Goal: Task Accomplishment & Management: Use online tool/utility

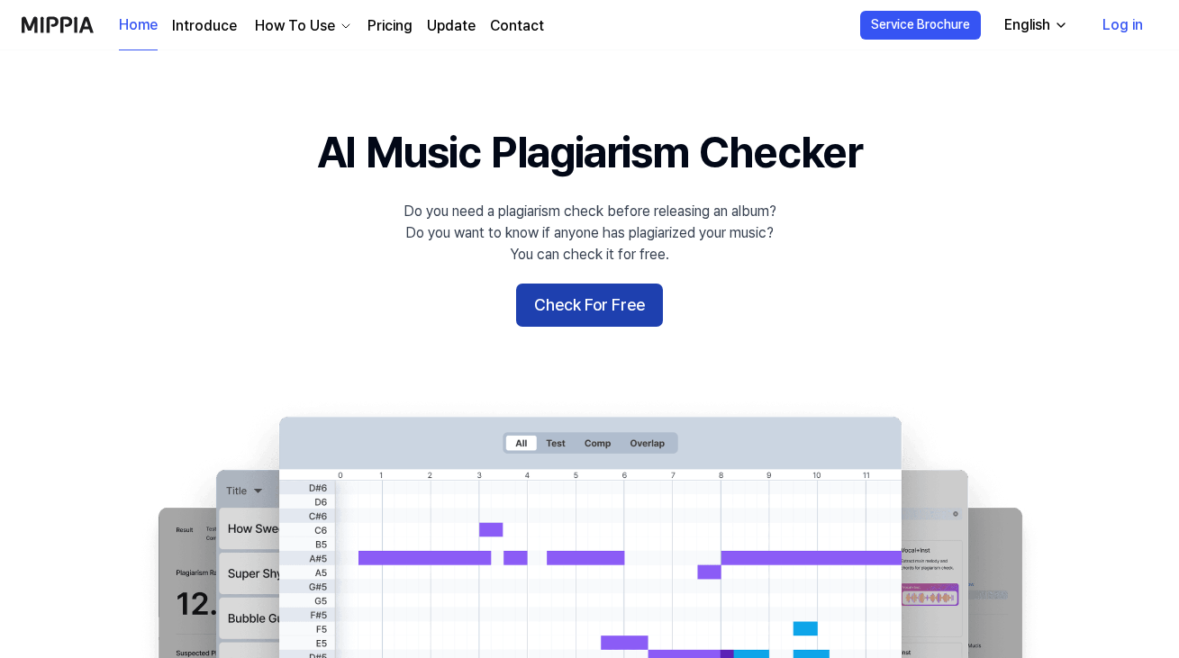
click at [571, 308] on button "Check For Free" at bounding box center [589, 305] width 147 height 43
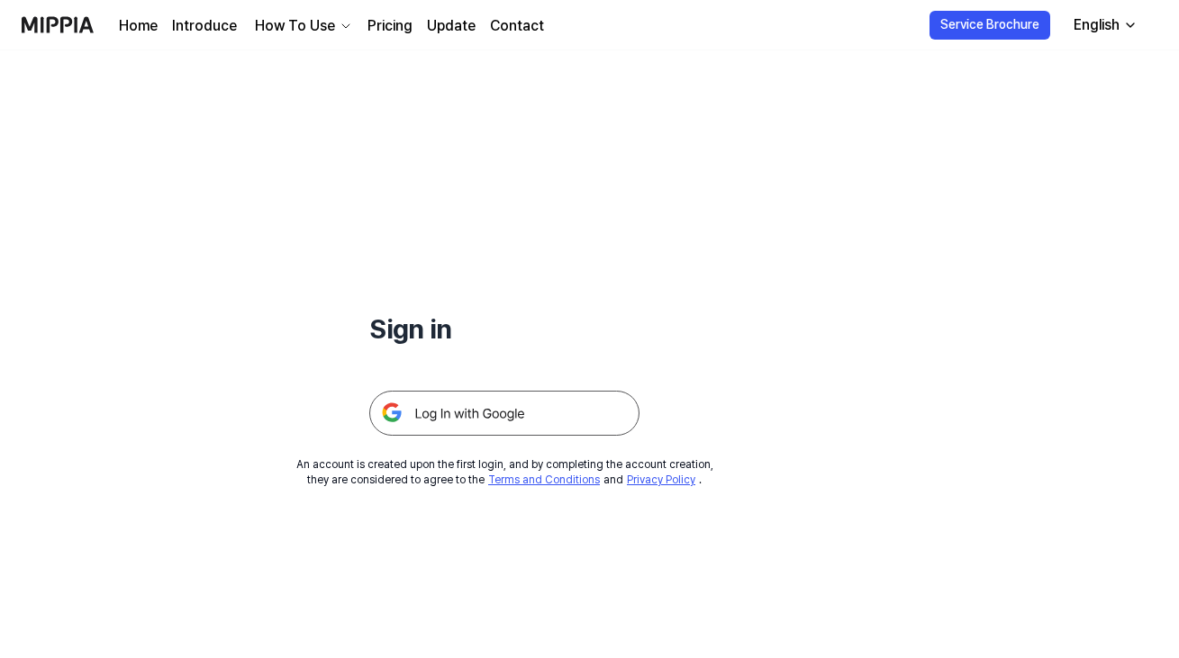
click at [469, 418] on img at bounding box center [504, 413] width 270 height 45
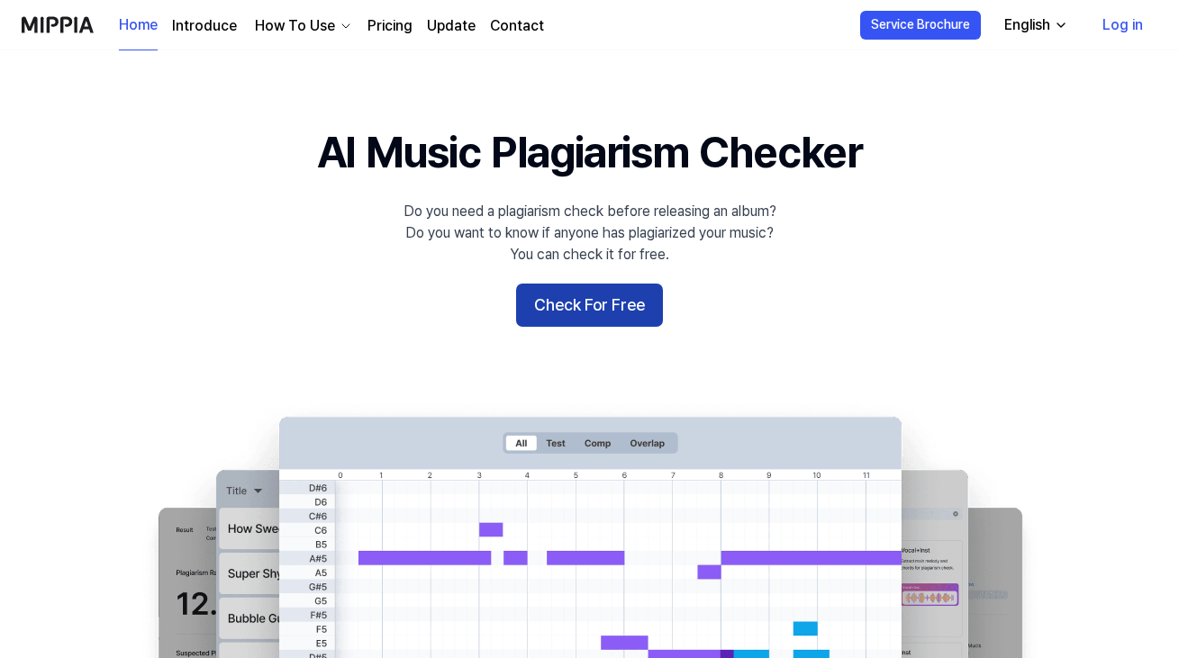
click at [621, 314] on button "Check For Free" at bounding box center [589, 305] width 147 height 43
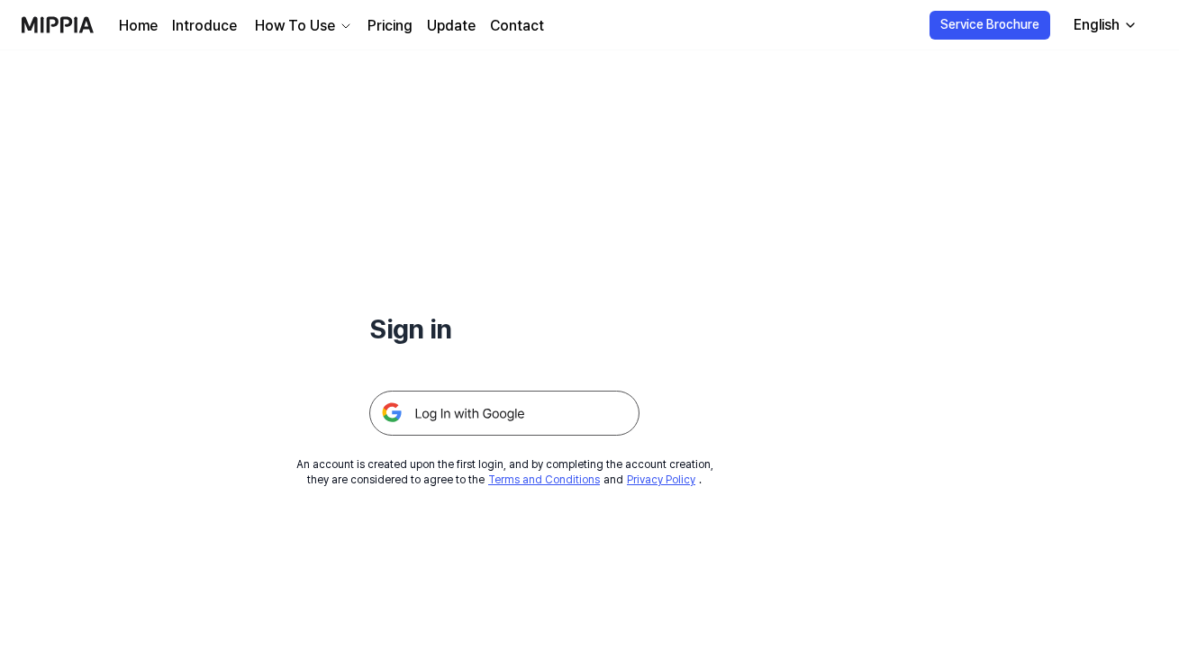
click at [525, 412] on img at bounding box center [504, 413] width 270 height 45
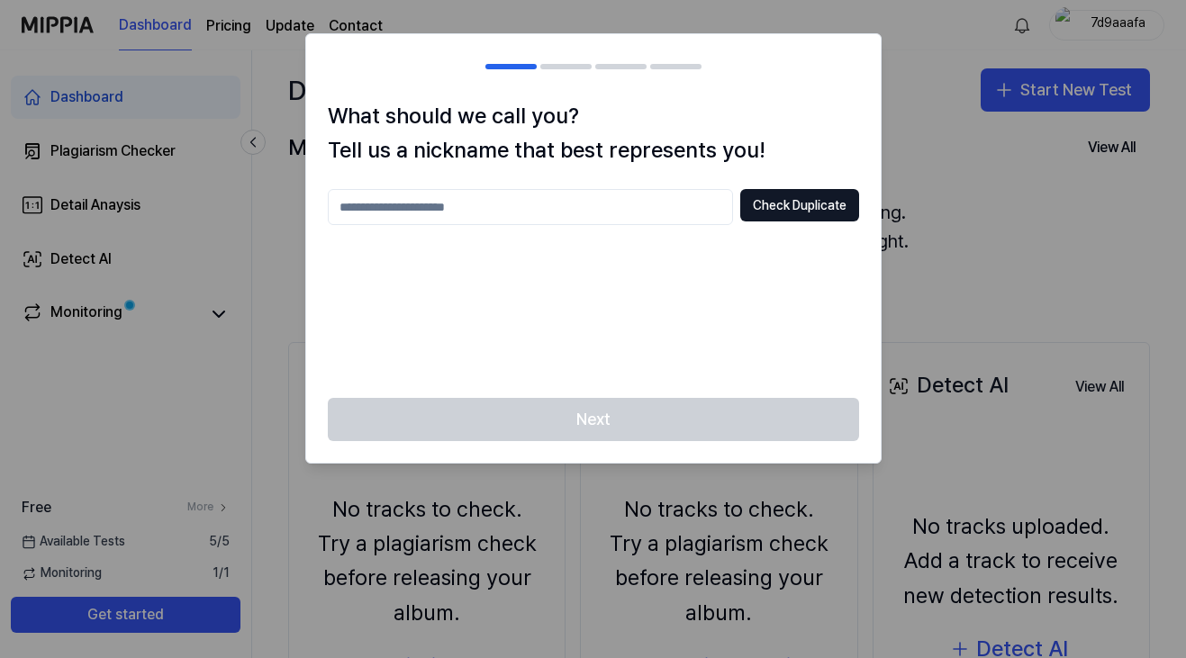
click at [593, 211] on input "text" at bounding box center [530, 207] width 405 height 36
type input "**"
click at [776, 201] on button "Check Duplicate" at bounding box center [799, 205] width 119 height 32
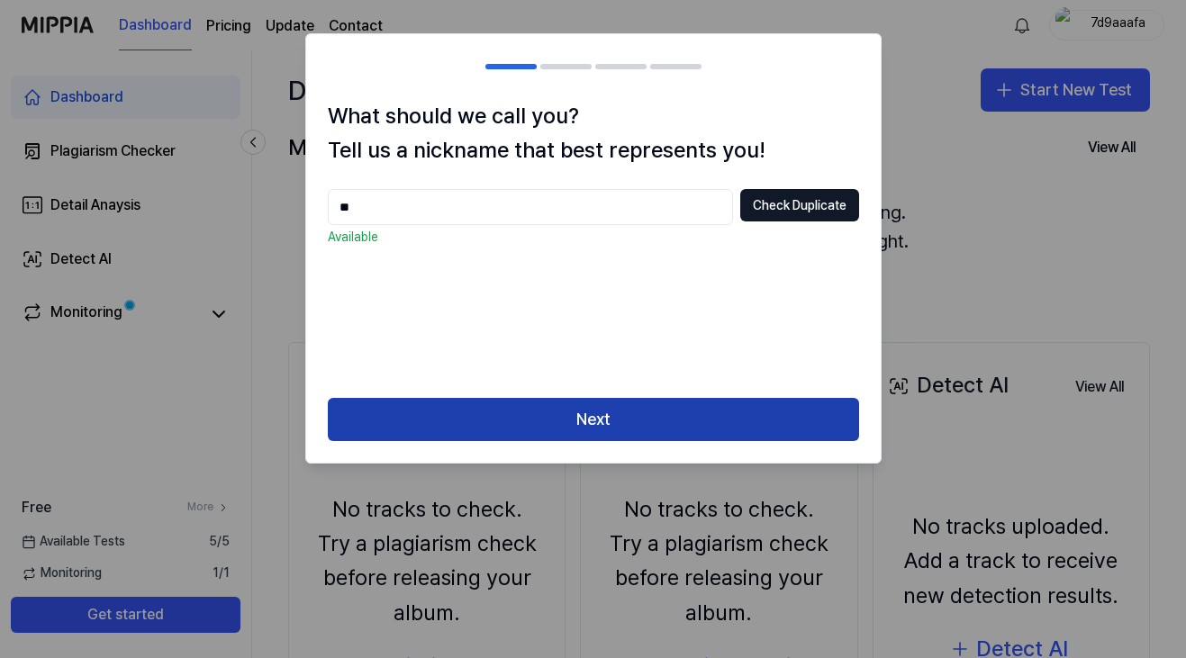
click at [651, 422] on button "Next" at bounding box center [593, 419] width 531 height 43
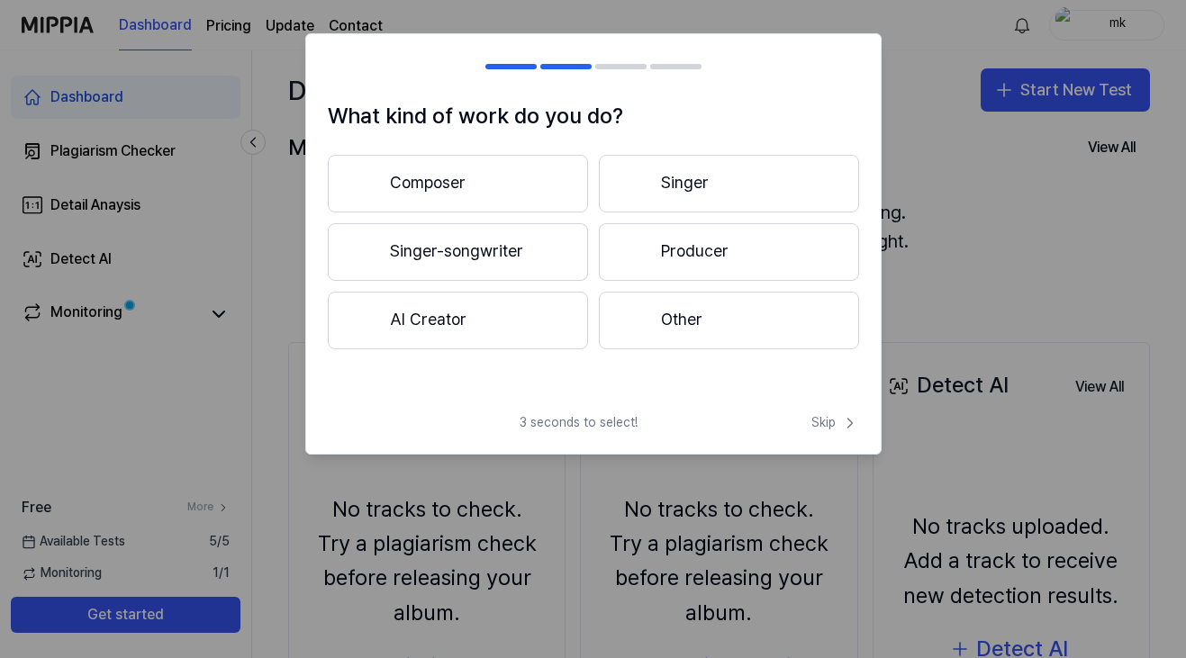
click at [663, 257] on button "Producer" at bounding box center [729, 252] width 260 height 58
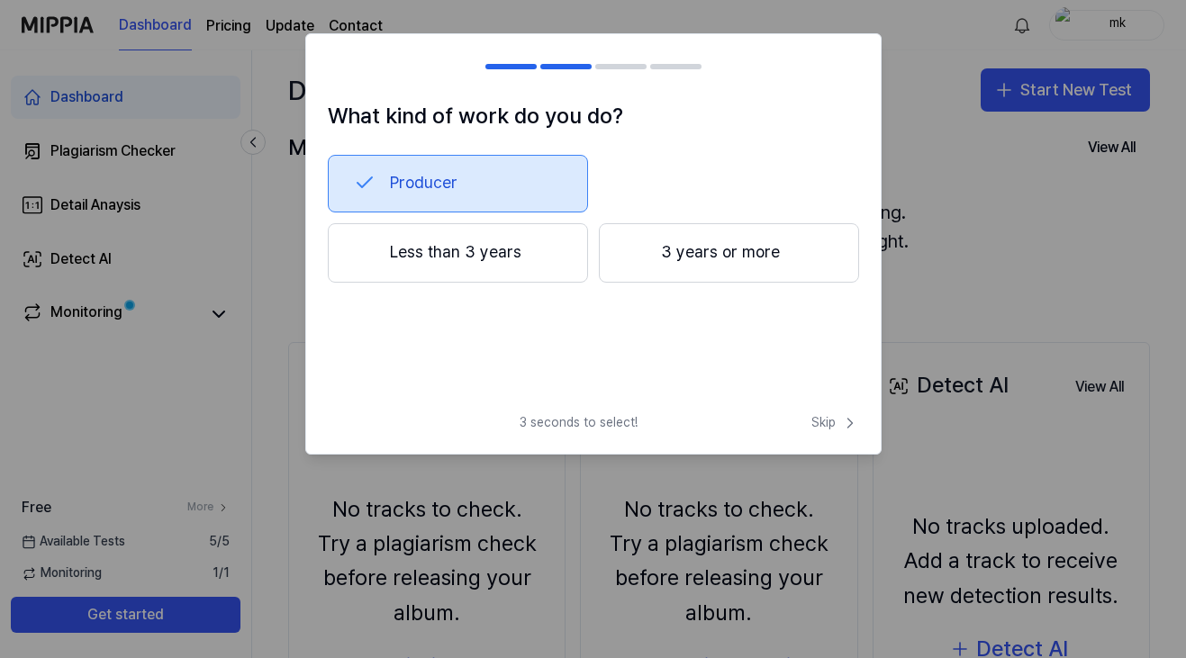
click at [663, 256] on button "3 years or more" at bounding box center [729, 252] width 260 height 59
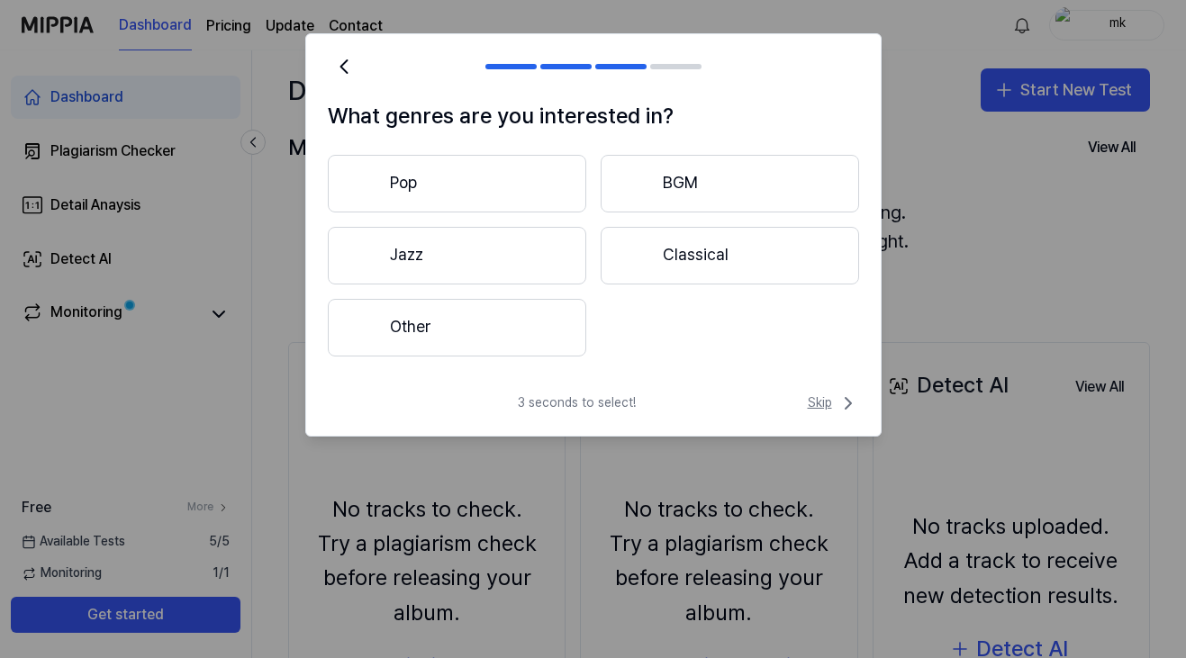
click at [813, 404] on span "Skip" at bounding box center [833, 404] width 51 height 22
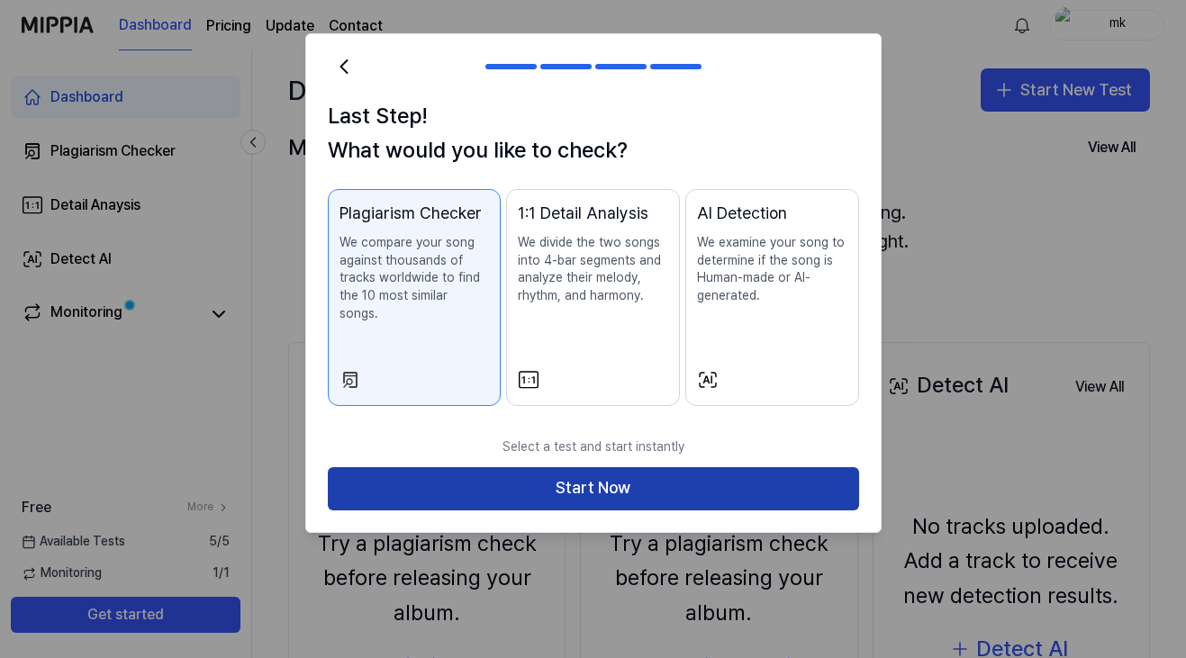
click at [622, 470] on button "Start Now" at bounding box center [593, 488] width 531 height 43
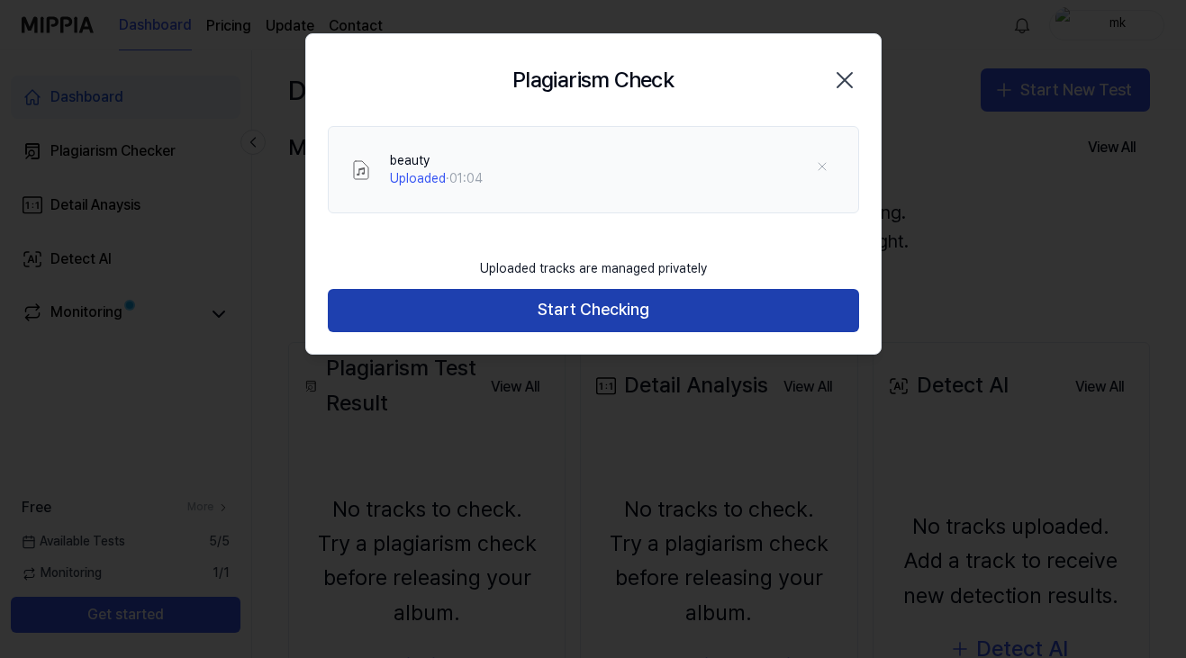
click at [607, 312] on button "Start Checking" at bounding box center [593, 310] width 531 height 43
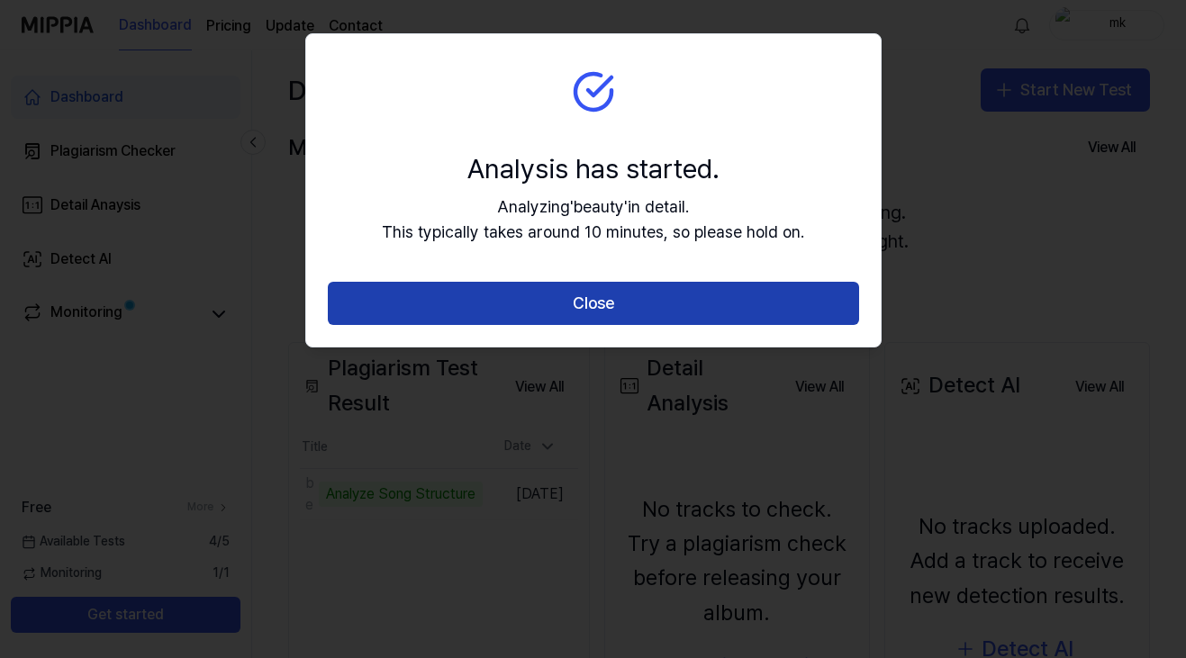
click at [621, 300] on button "Close" at bounding box center [593, 303] width 531 height 43
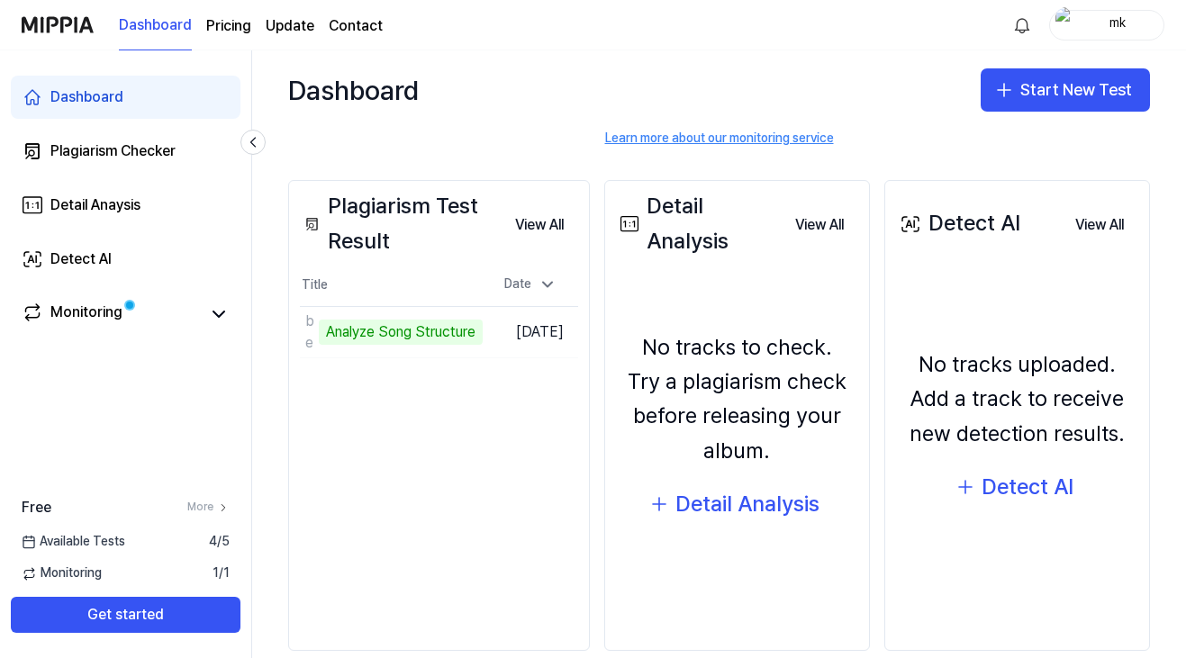
scroll to position [159, 0]
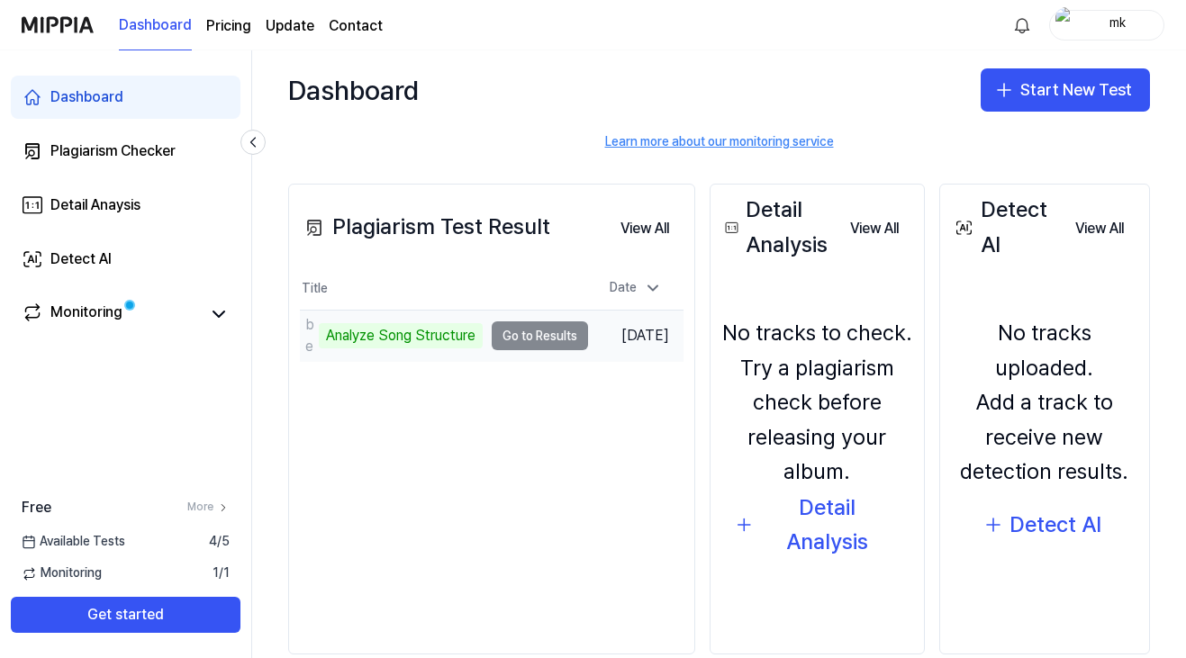
click at [548, 336] on td "beauty Analyze Song Structure Go to Results" at bounding box center [444, 336] width 288 height 50
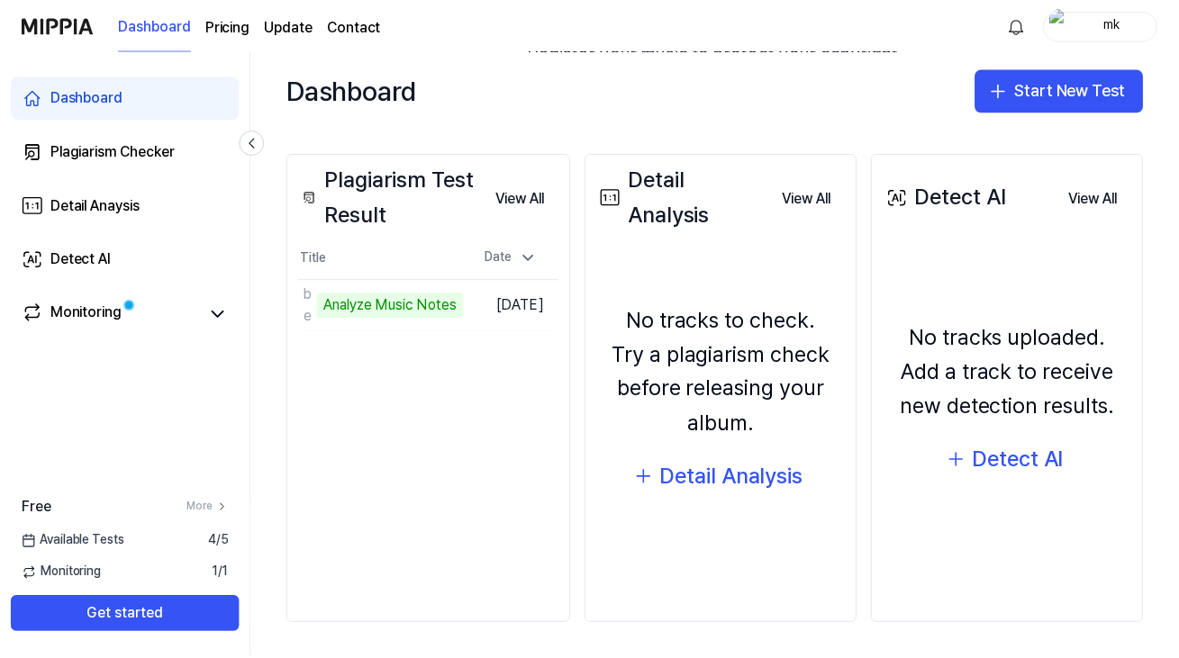
scroll to position [191, 0]
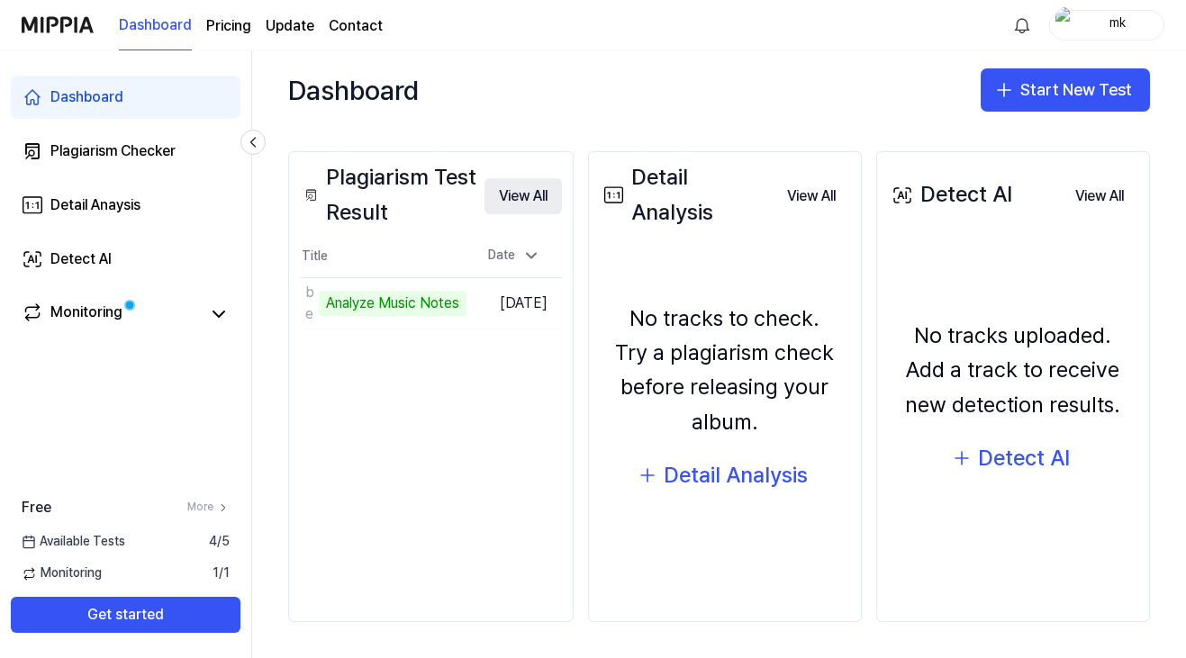
click at [542, 192] on button "View All" at bounding box center [523, 196] width 77 height 36
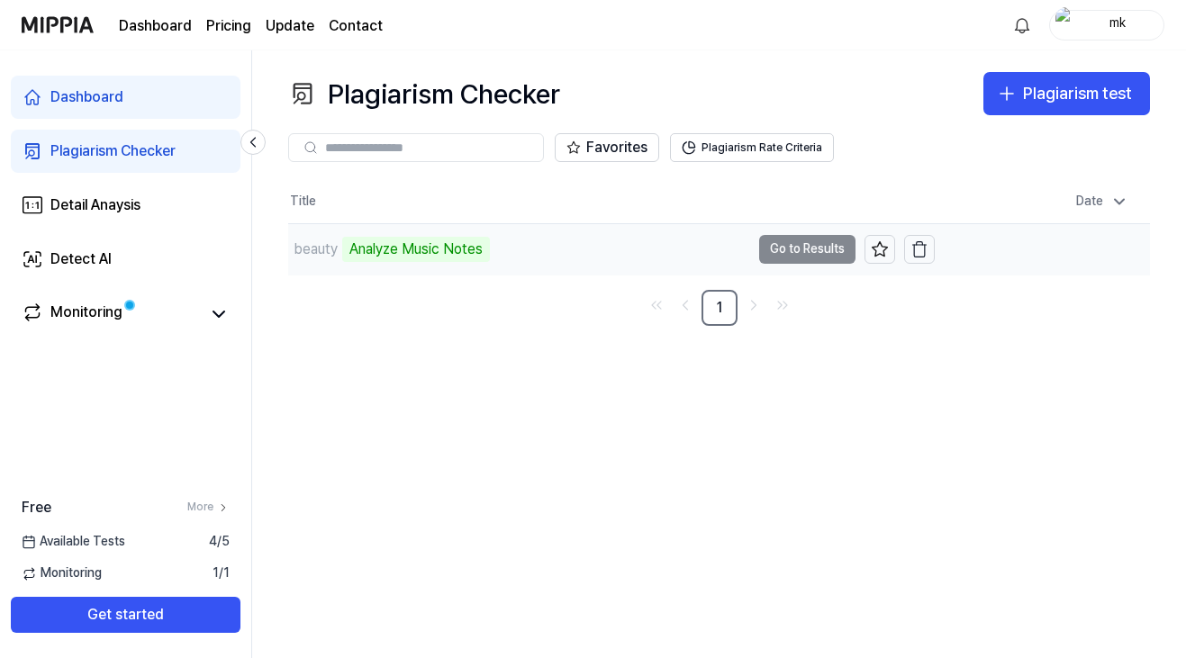
click at [787, 252] on td "beauty Analyze Music Notes Go to Results" at bounding box center [611, 249] width 647 height 50
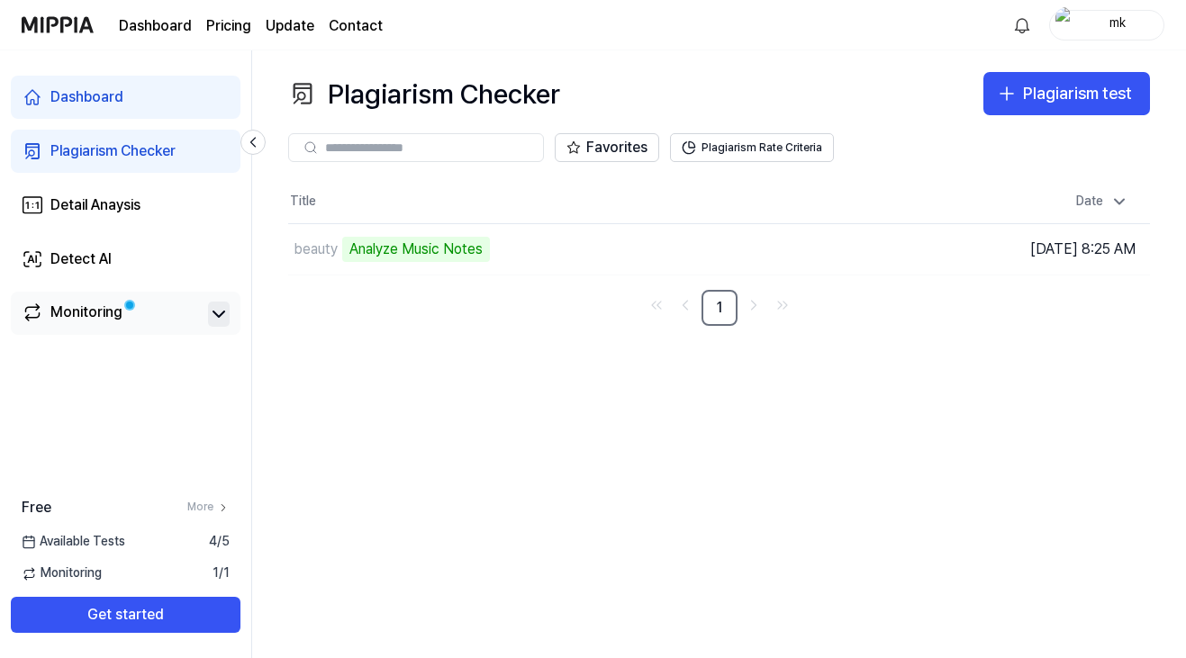
click at [216, 317] on icon at bounding box center [219, 315] width 22 height 22
click at [216, 319] on icon at bounding box center [219, 315] width 22 height 22
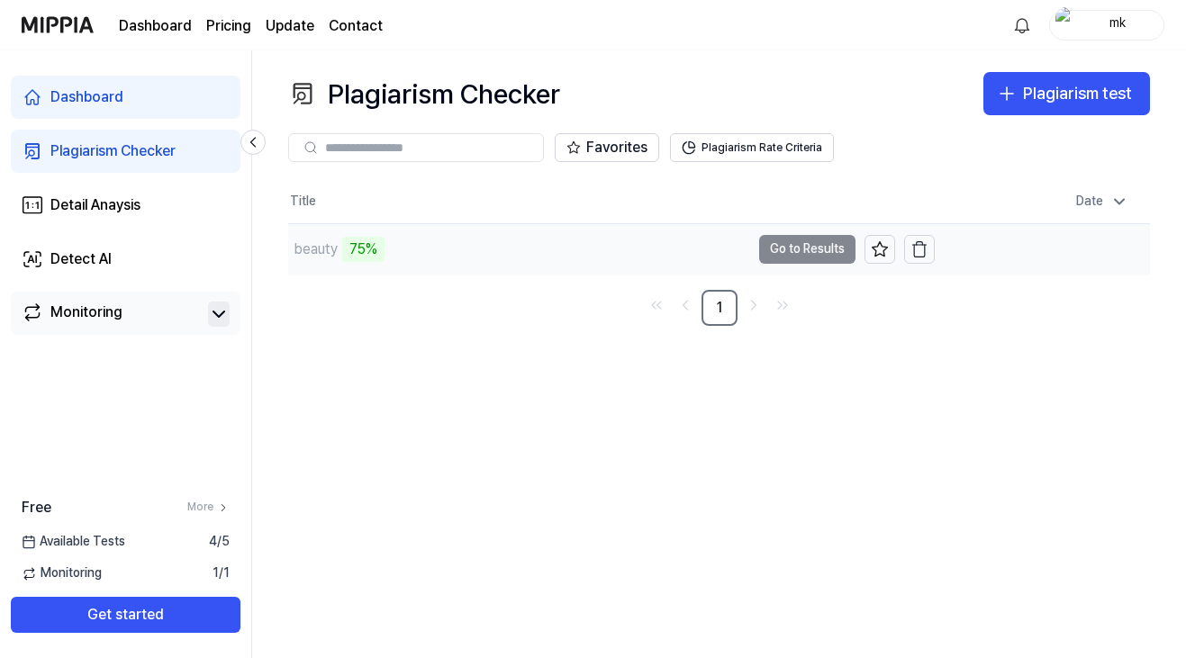
click at [791, 246] on td "beauty 75% Go to Results" at bounding box center [611, 249] width 647 height 50
click at [775, 243] on button "Go to Results" at bounding box center [807, 249] width 96 height 29
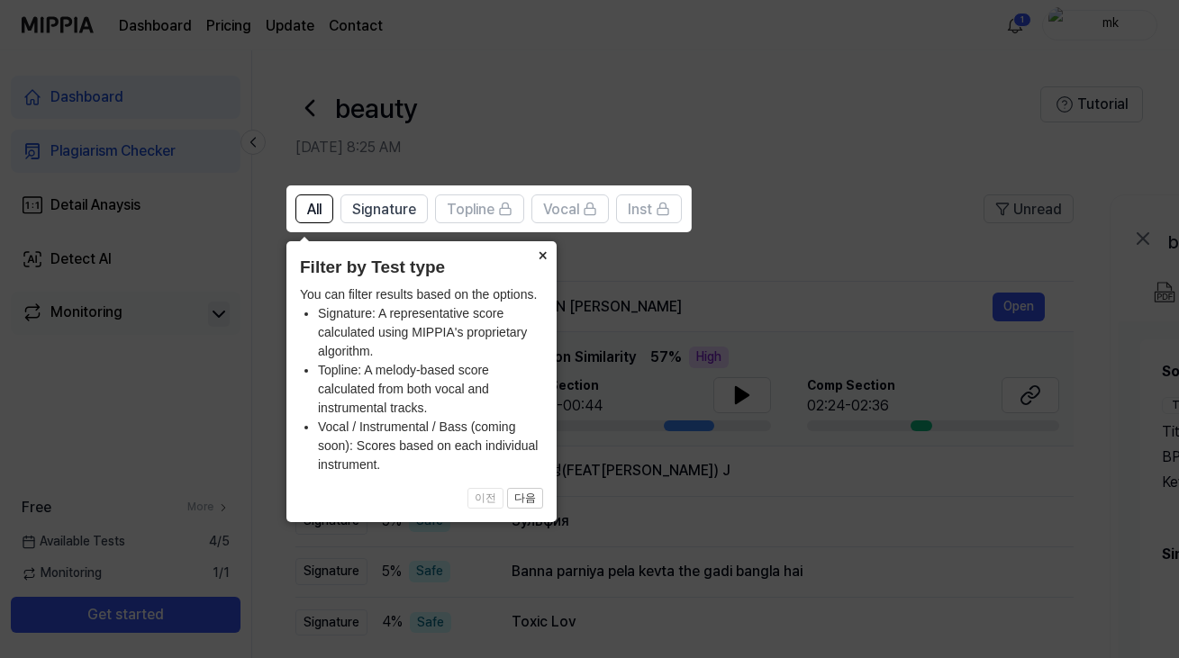
click at [539, 257] on button "×" at bounding box center [542, 253] width 29 height 25
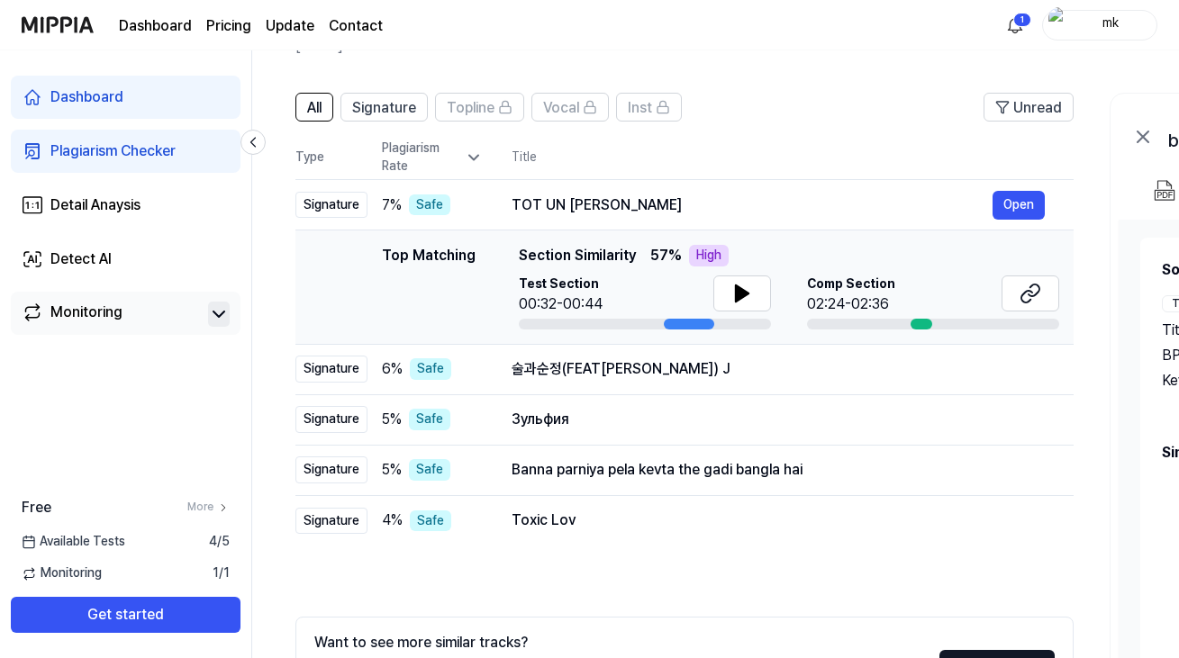
scroll to position [116, 0]
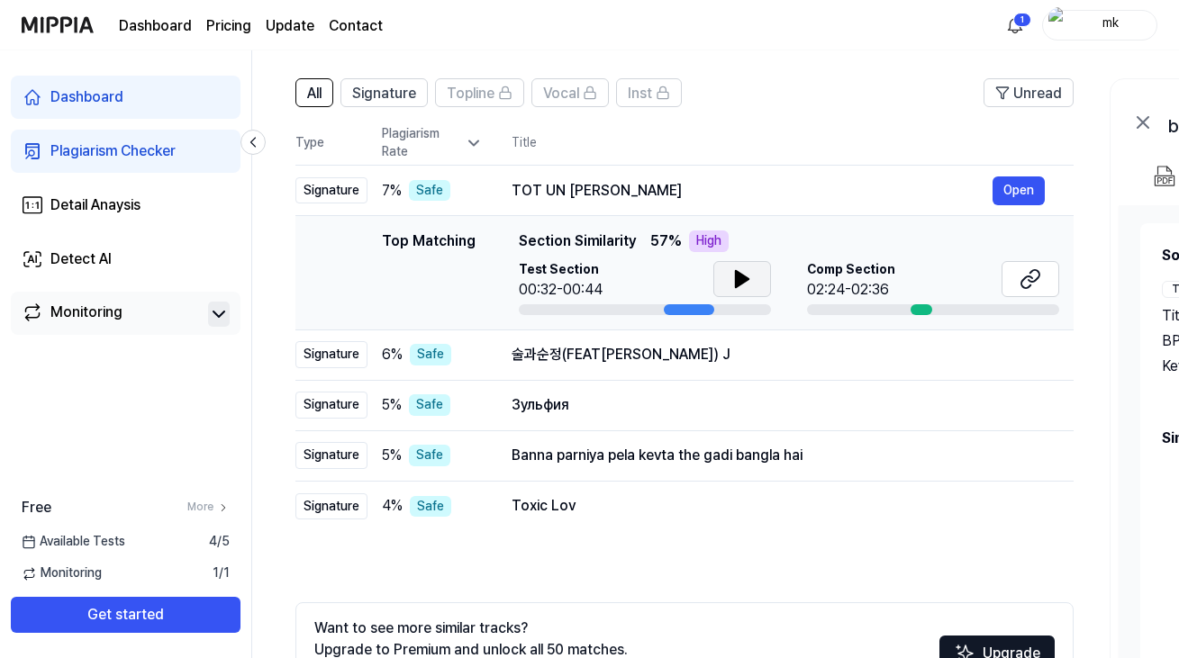
click at [745, 277] on icon at bounding box center [742, 279] width 13 height 16
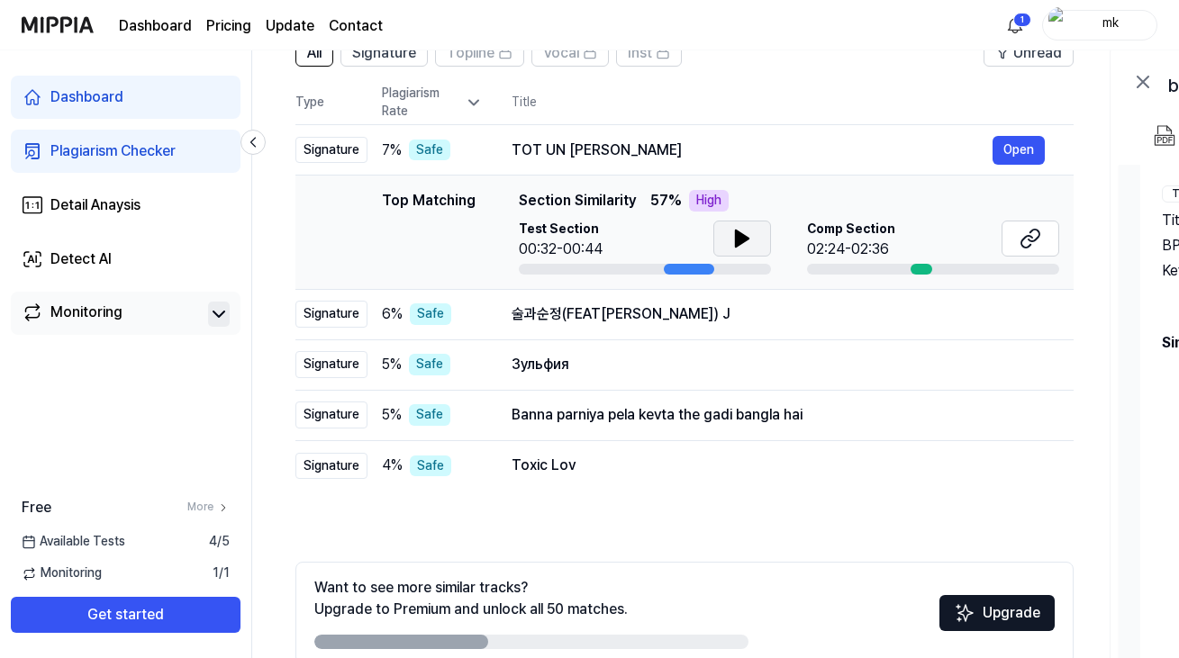
scroll to position [154, 0]
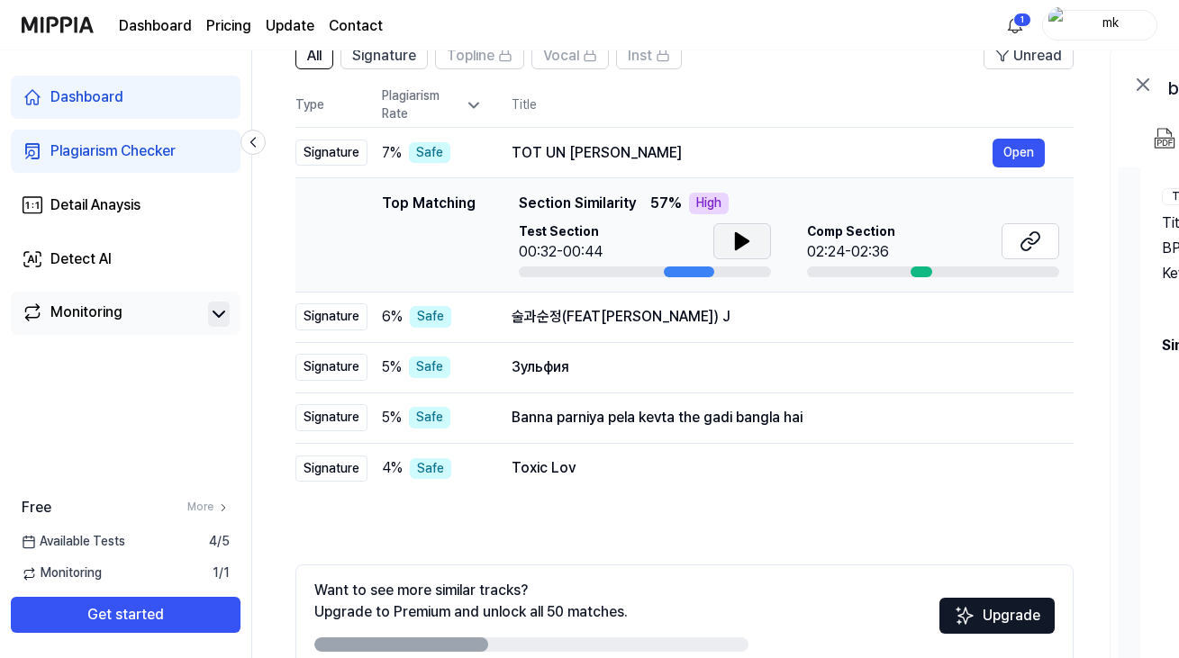
drag, startPoint x: 915, startPoint y: 271, endPoint x: 932, endPoint y: 271, distance: 17.1
click at [937, 271] on div at bounding box center [933, 272] width 252 height 11
click at [1006, 155] on button "Open" at bounding box center [1019, 153] width 52 height 29
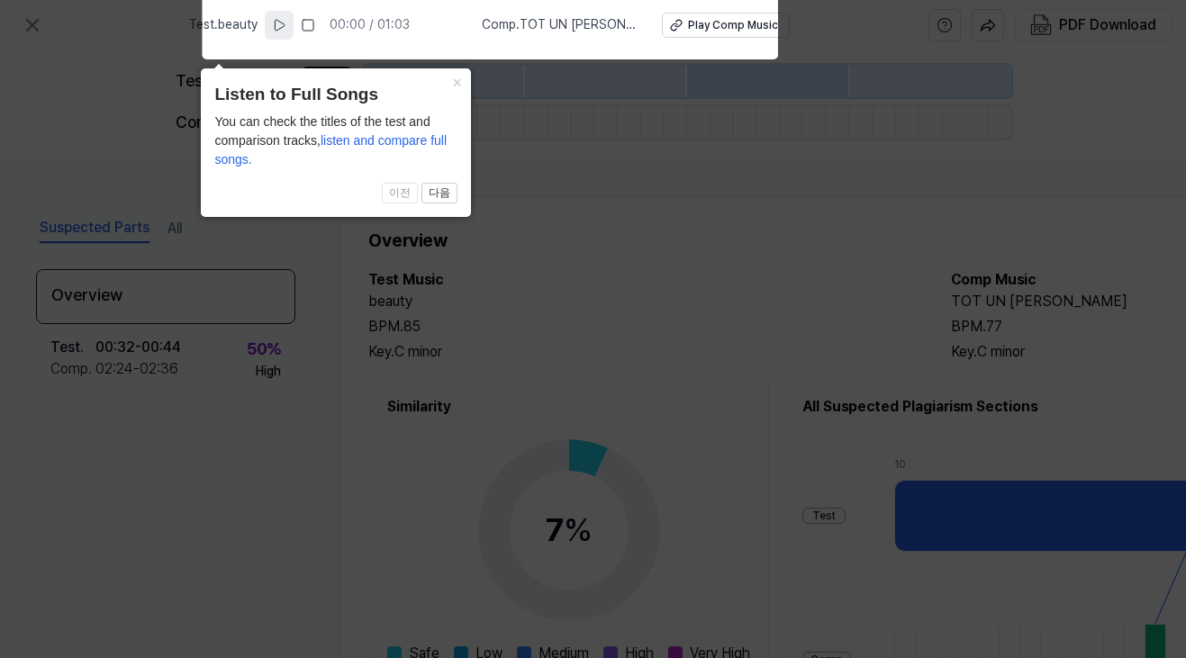
click at [286, 22] on icon at bounding box center [279, 25] width 14 height 14
click at [690, 20] on div "Play Comp Music" at bounding box center [733, 25] width 90 height 15
click at [314, 25] on rect at bounding box center [309, 25] width 11 height 11
click at [587, 247] on icon at bounding box center [593, 324] width 1186 height 667
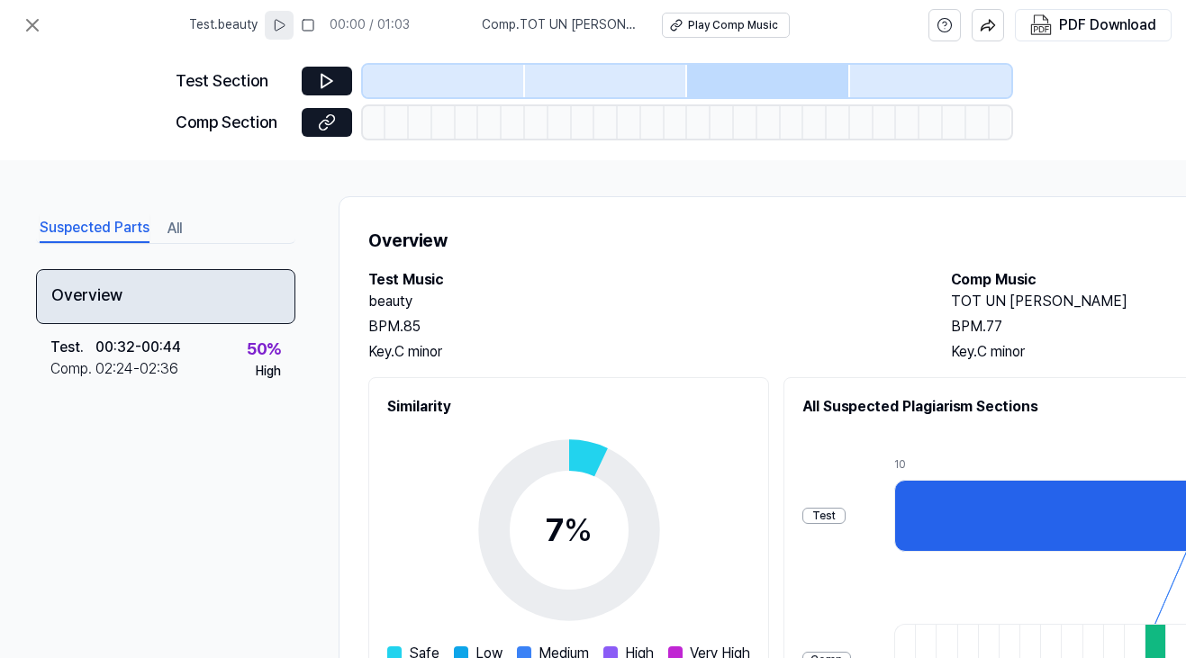
click at [164, 316] on div "Overview" at bounding box center [165, 296] width 259 height 55
click at [146, 297] on div "Overview" at bounding box center [165, 296] width 259 height 55
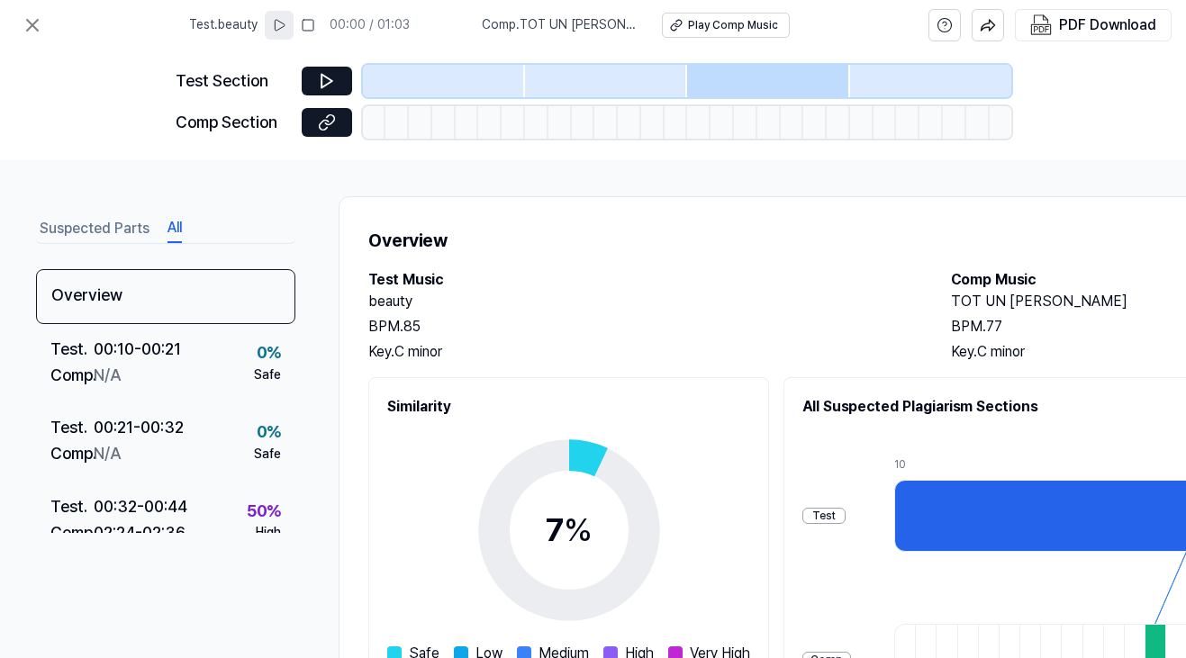
click at [175, 226] on button "All" at bounding box center [175, 228] width 14 height 29
click at [286, 27] on icon at bounding box center [279, 25] width 14 height 14
click at [283, 26] on rect at bounding box center [281, 25] width 3 height 11
click at [317, 26] on icon at bounding box center [310, 25] width 14 height 14
click at [315, 31] on icon at bounding box center [308, 25] width 14 height 14
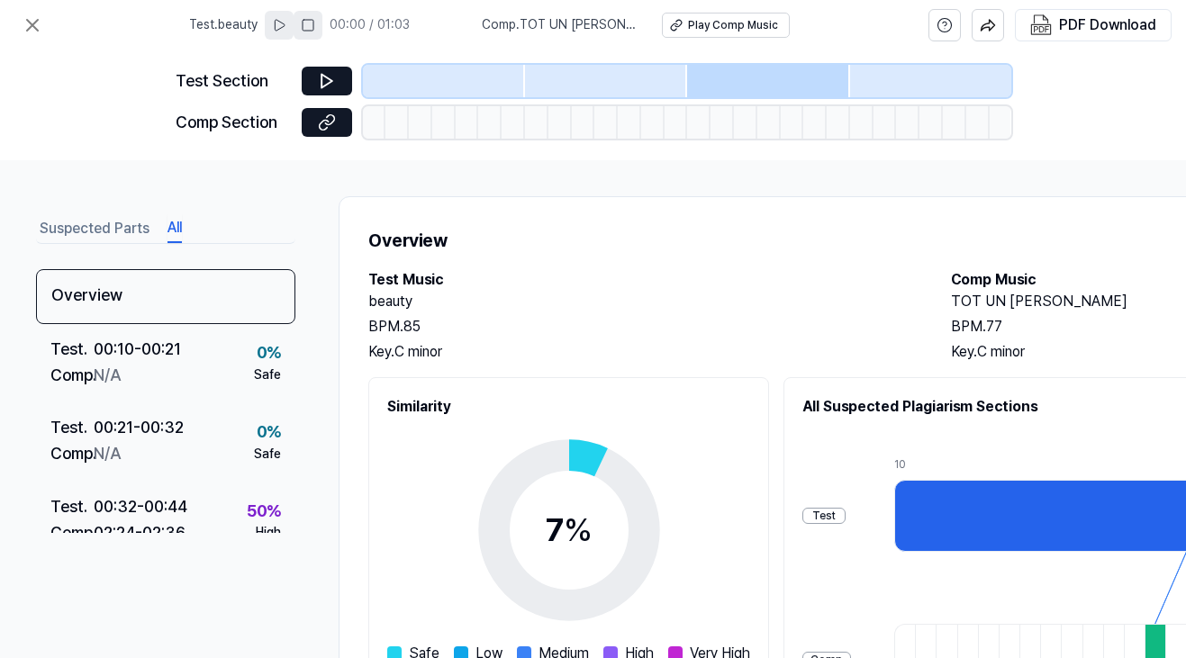
click at [315, 23] on icon at bounding box center [308, 25] width 14 height 14
click at [286, 24] on icon at bounding box center [279, 25] width 14 height 14
click at [709, 63] on div "Test Section Comp Section" at bounding box center [594, 105] width 836 height 110
click at [704, 80] on div at bounding box center [768, 81] width 162 height 32
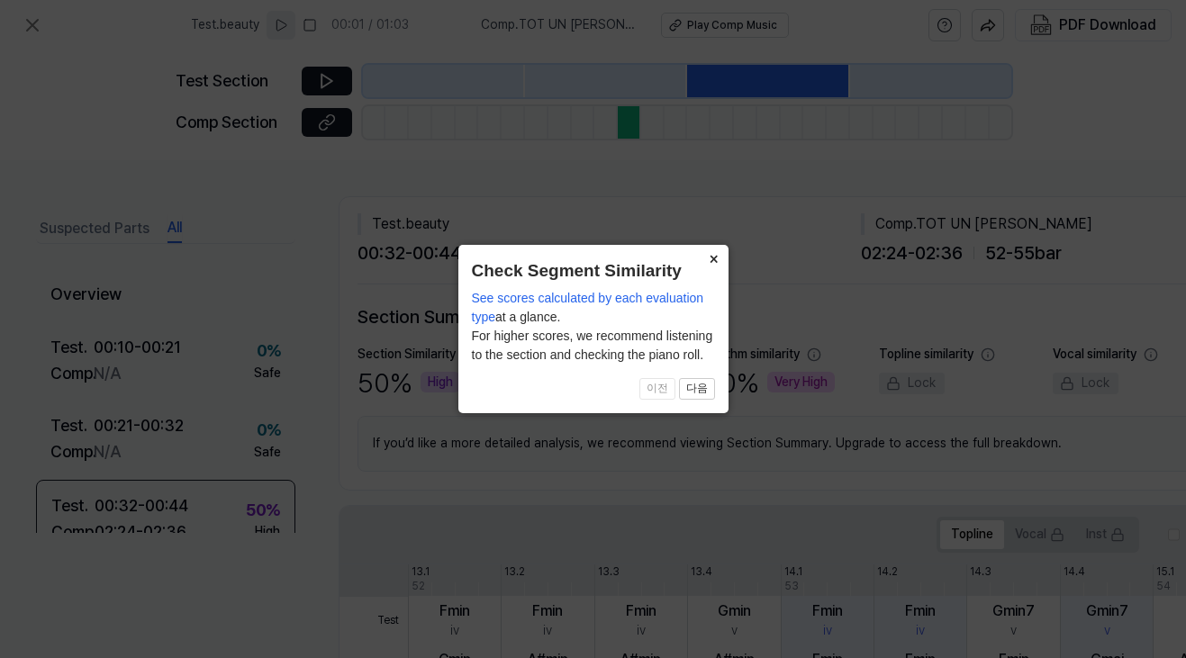
click at [705, 255] on button "×" at bounding box center [714, 257] width 29 height 25
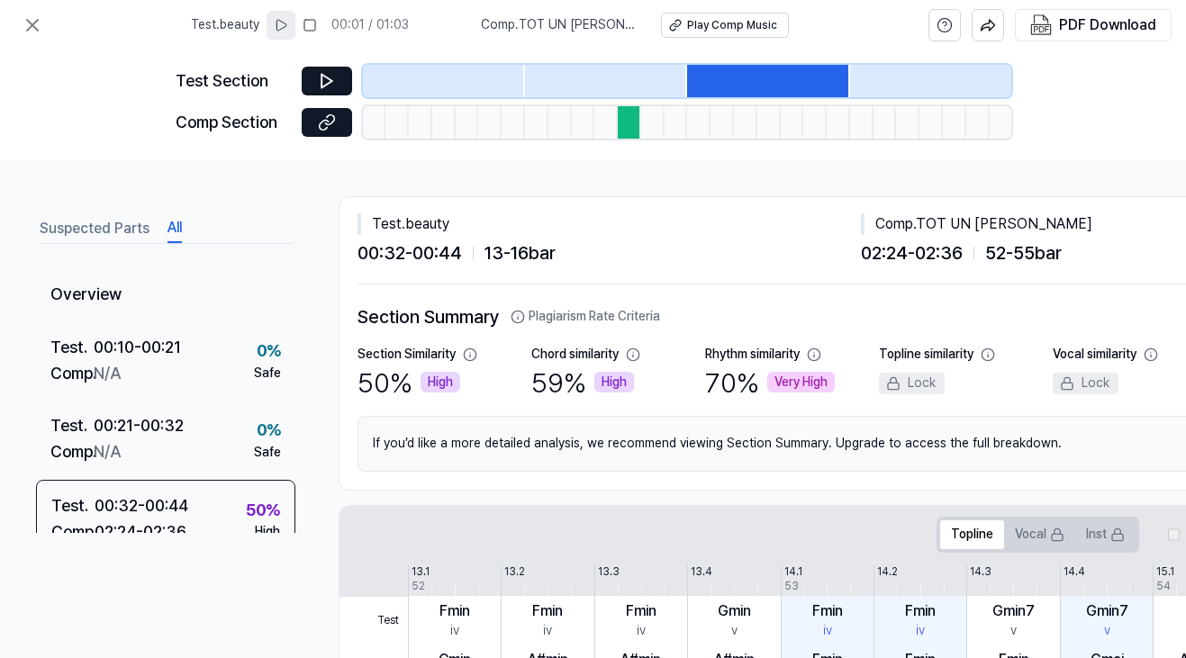
click at [727, 88] on div at bounding box center [768, 81] width 162 height 32
click at [625, 122] on div at bounding box center [629, 122] width 23 height 32
click at [628, 122] on div at bounding box center [629, 122] width 23 height 32
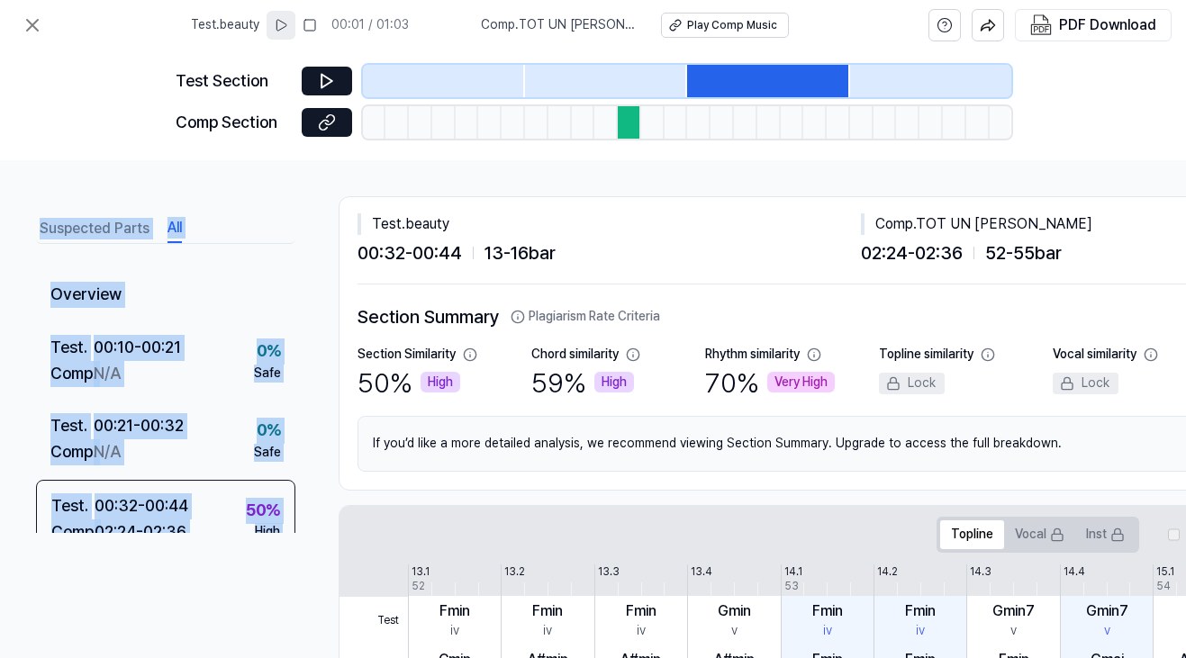
drag, startPoint x: 628, startPoint y: 159, endPoint x: 621, endPoint y: 137, distance: 23.4
click at [621, 138] on div "Test Section Comp Section" at bounding box center [594, 105] width 836 height 110
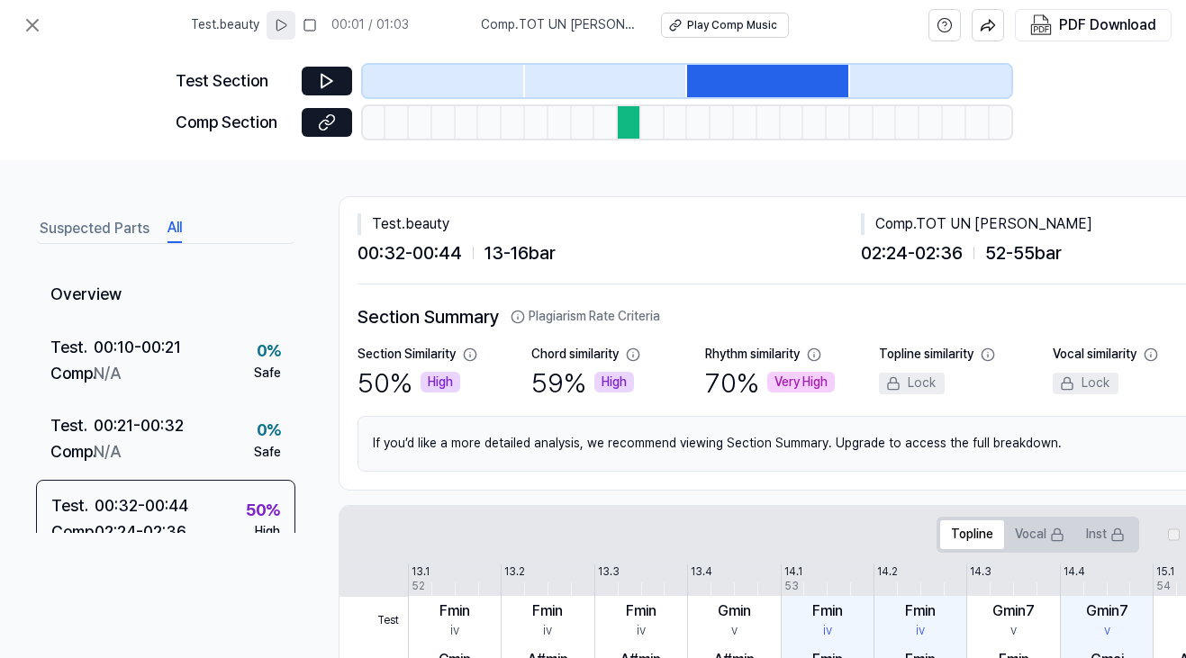
click at [621, 136] on div at bounding box center [629, 122] width 23 height 32
click at [621, 134] on div at bounding box center [629, 122] width 23 height 32
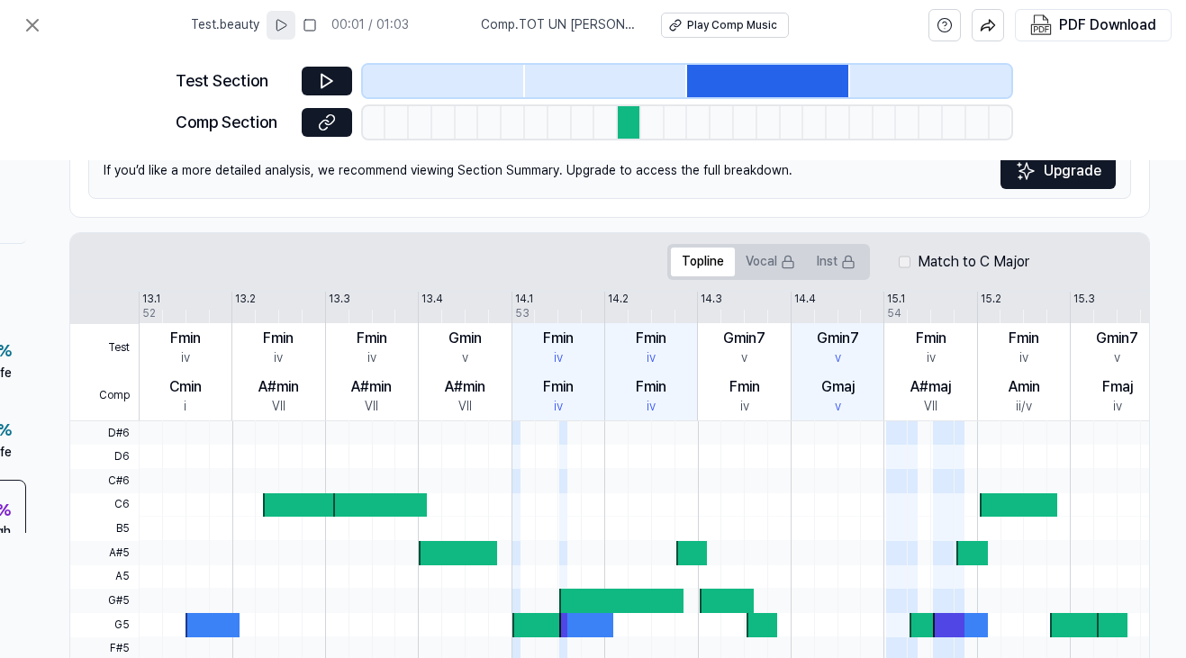
scroll to position [272, 276]
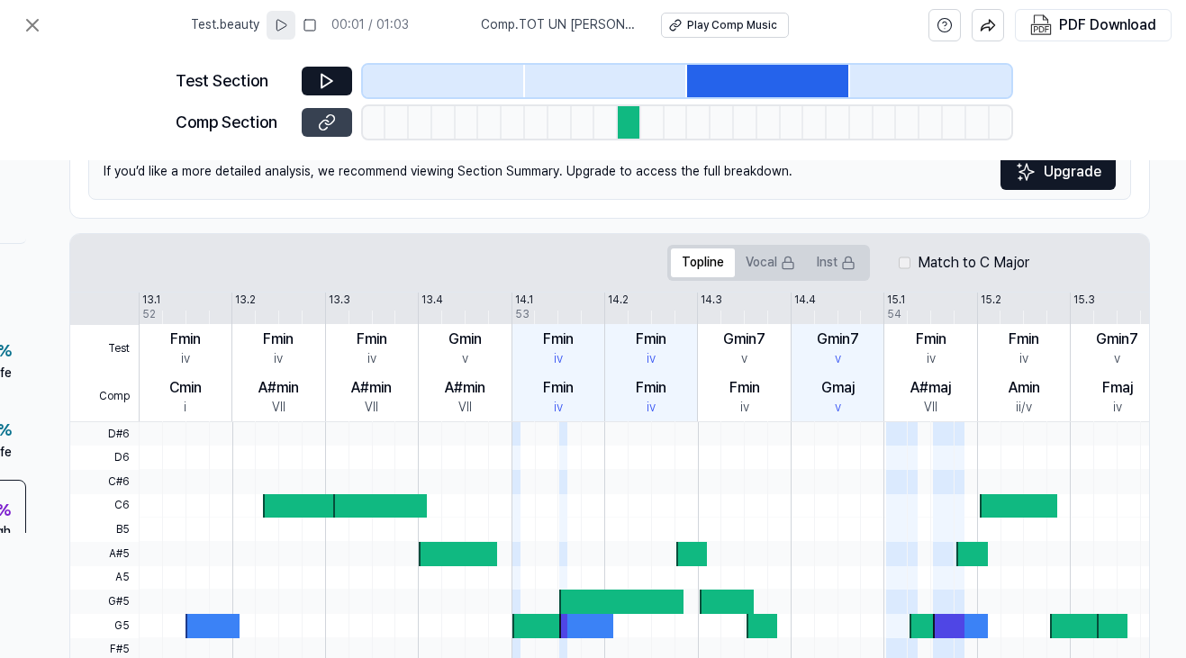
click at [331, 114] on icon at bounding box center [329, 119] width 9 height 10
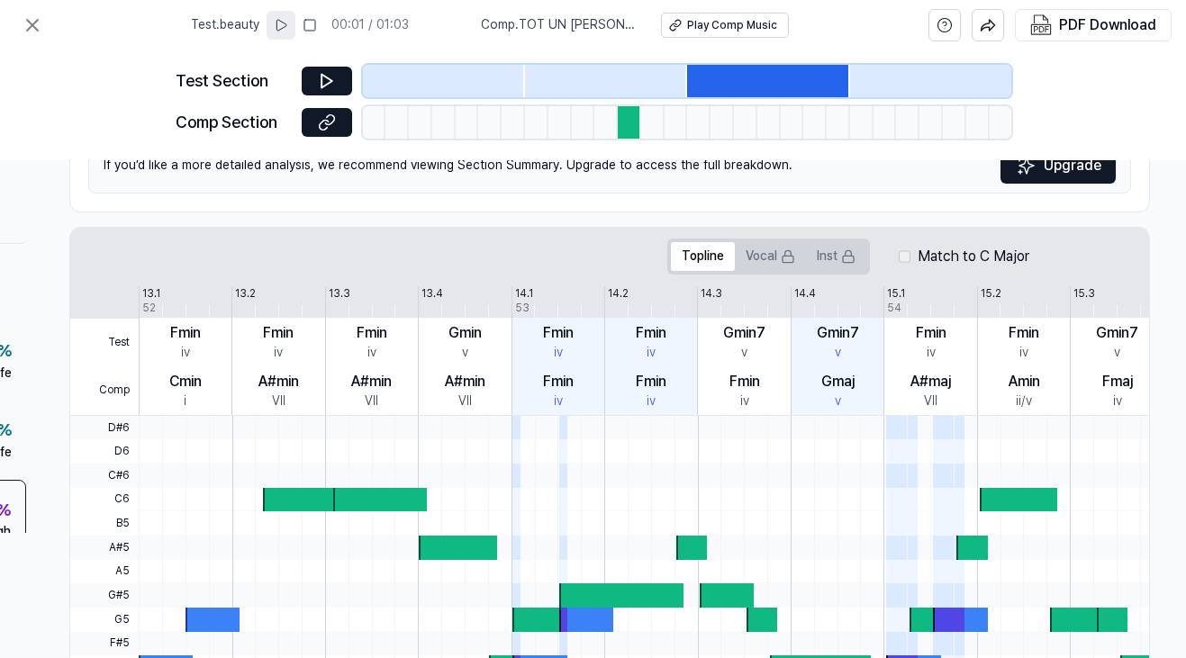
scroll to position [0, 276]
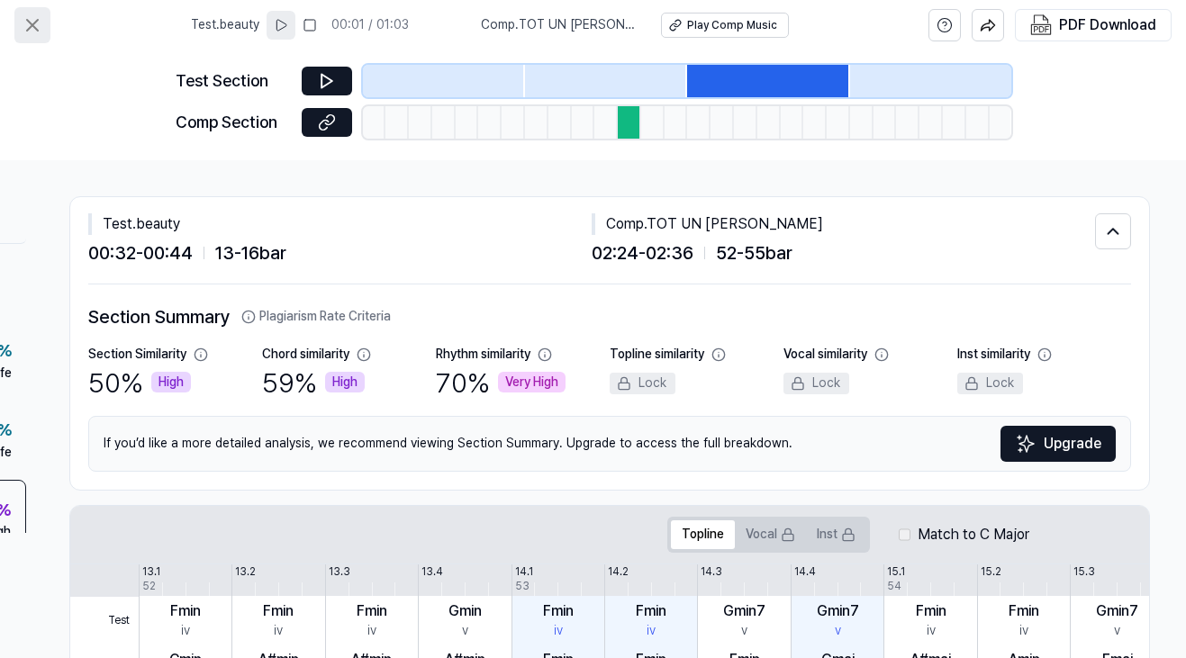
click at [33, 31] on icon at bounding box center [33, 25] width 22 height 22
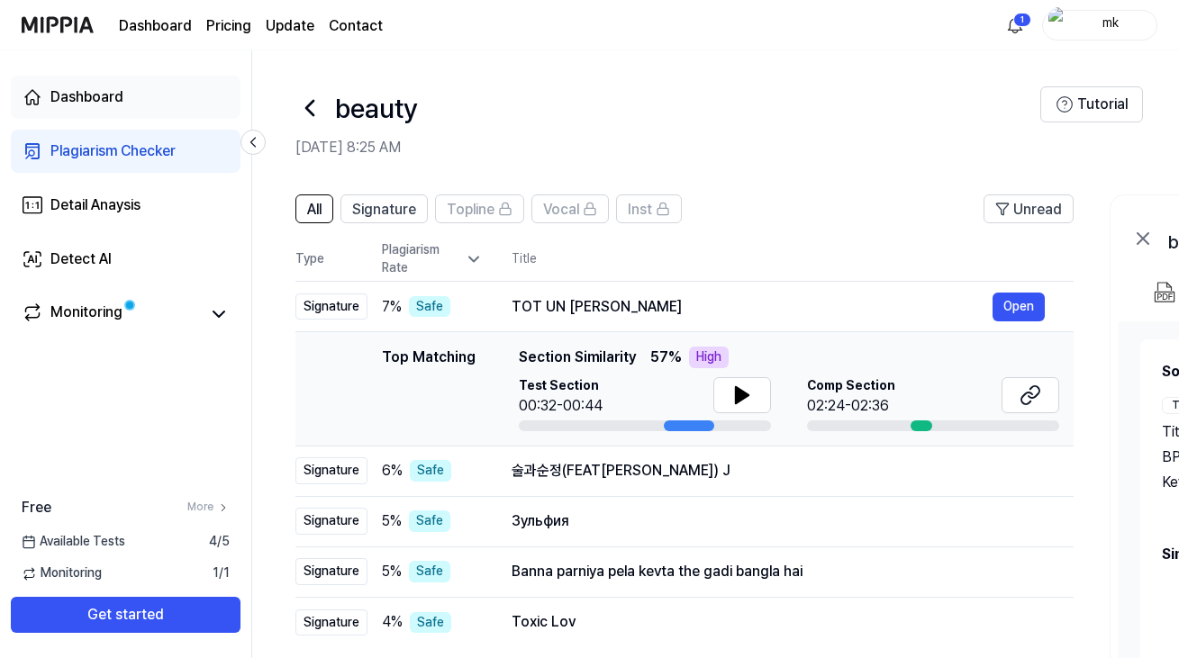
click at [116, 97] on div "Dashboard" at bounding box center [86, 97] width 73 height 22
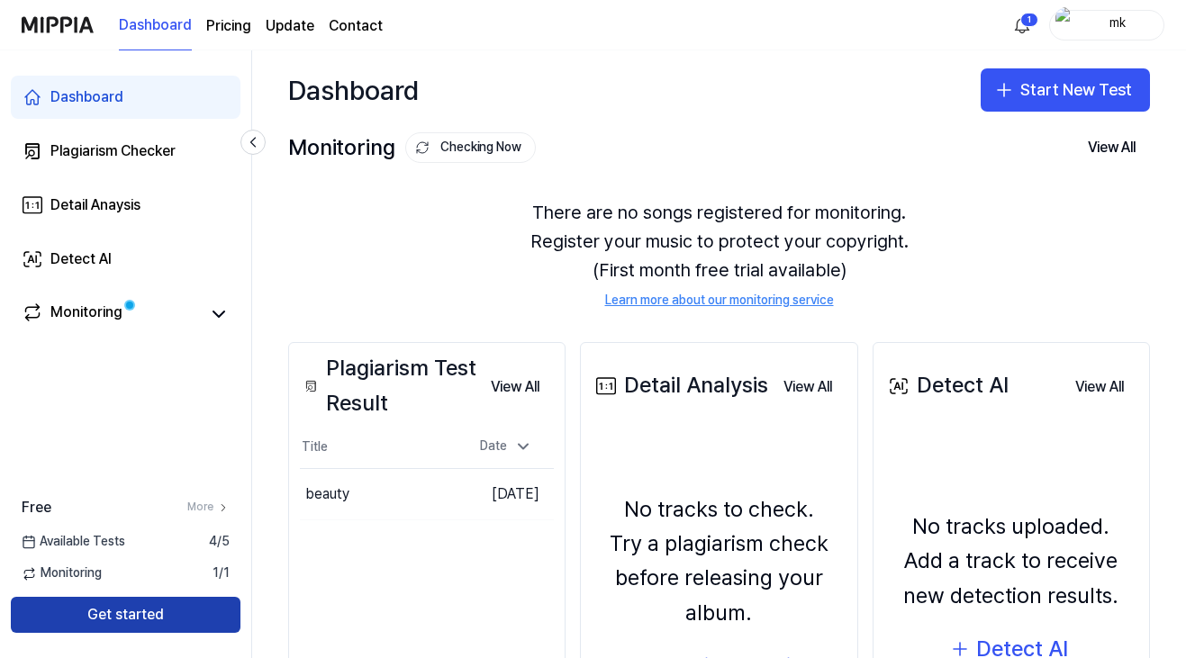
click at [199, 611] on button "Get started" at bounding box center [126, 615] width 230 height 36
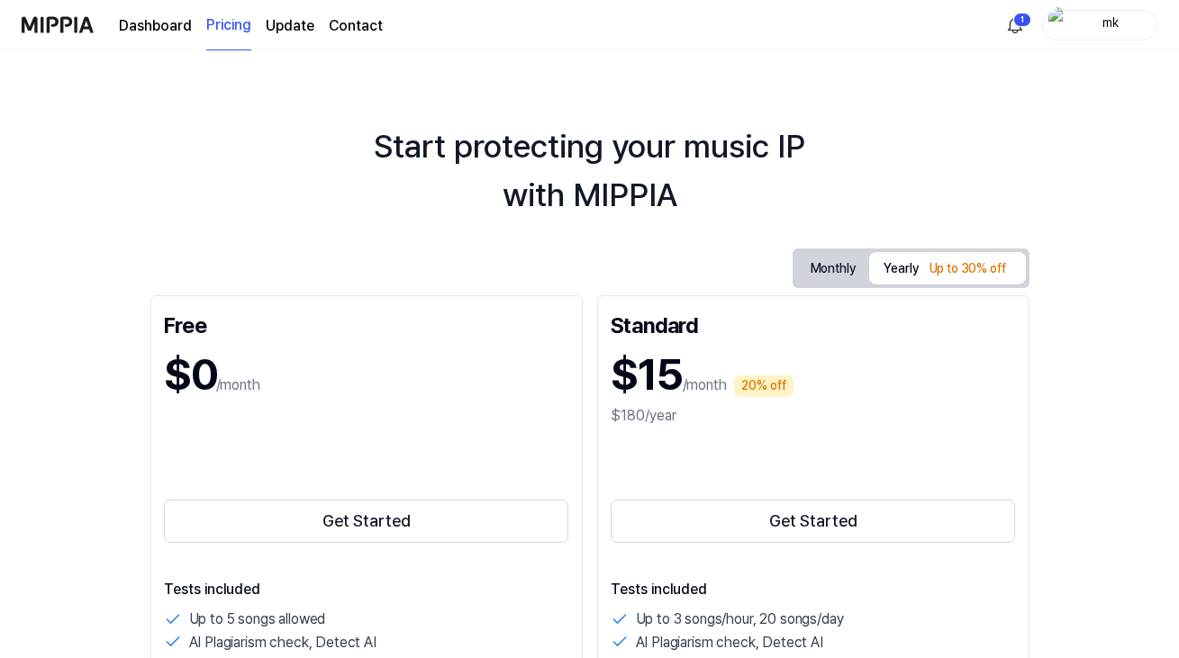
click at [151, 22] on link "Dashboard" at bounding box center [155, 26] width 73 height 22
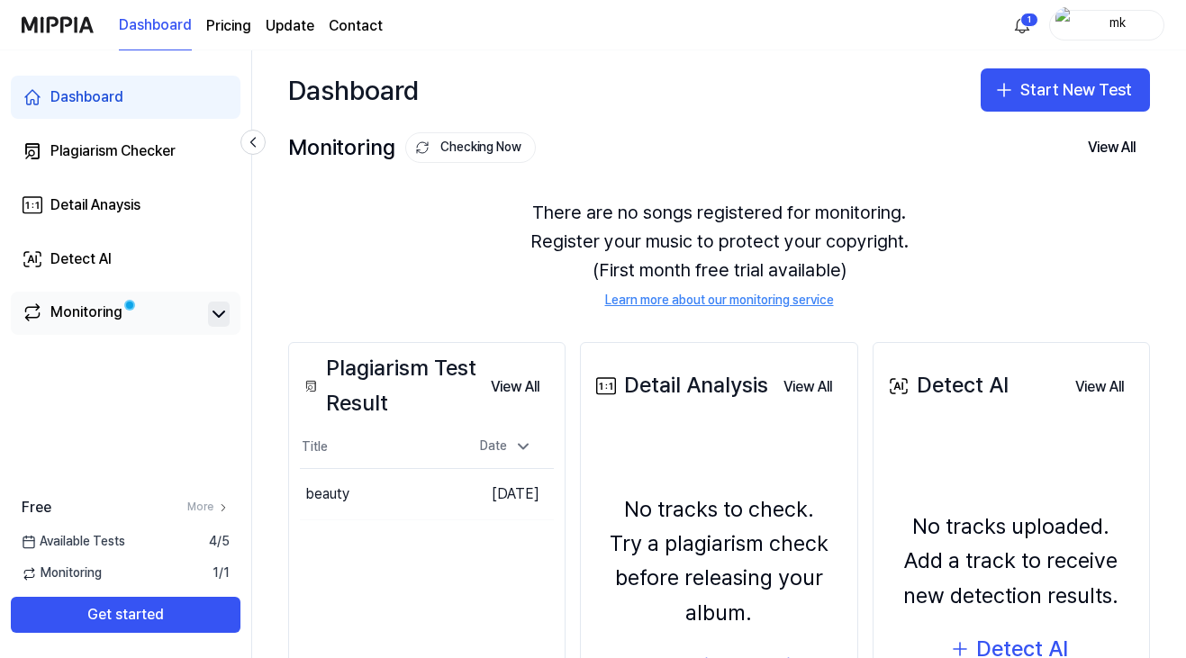
click at [217, 317] on icon at bounding box center [219, 315] width 22 height 22
click at [156, 154] on div "Plagiarism Checker" at bounding box center [112, 152] width 125 height 22
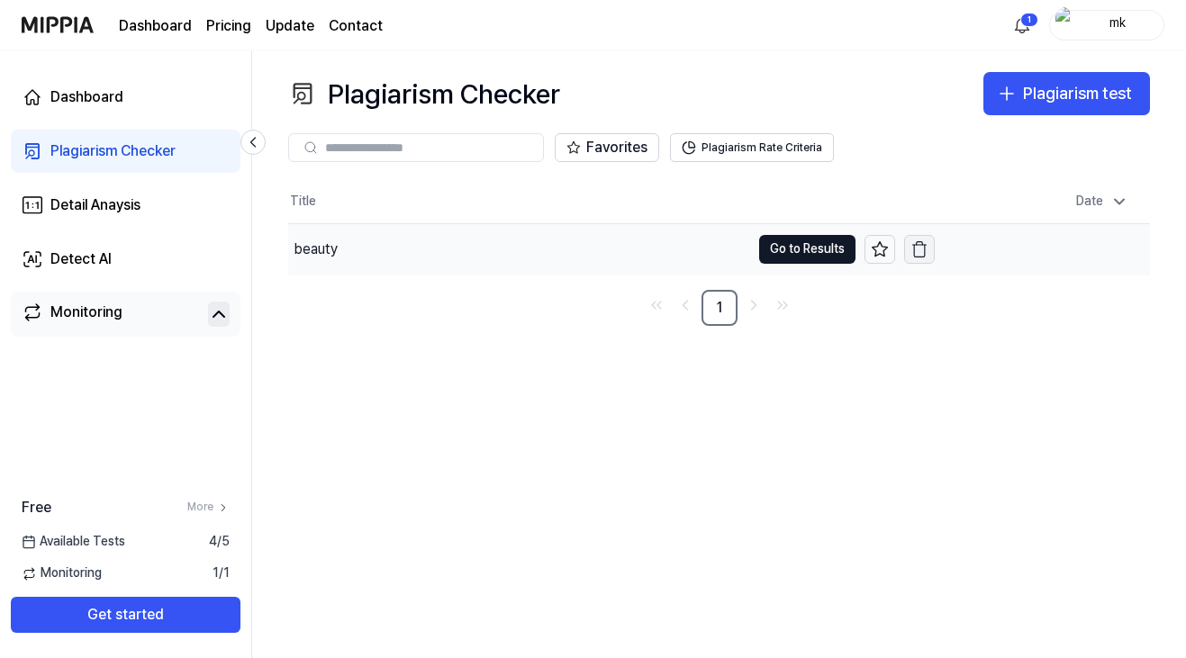
click at [920, 242] on icon "button" at bounding box center [920, 249] width 18 height 18
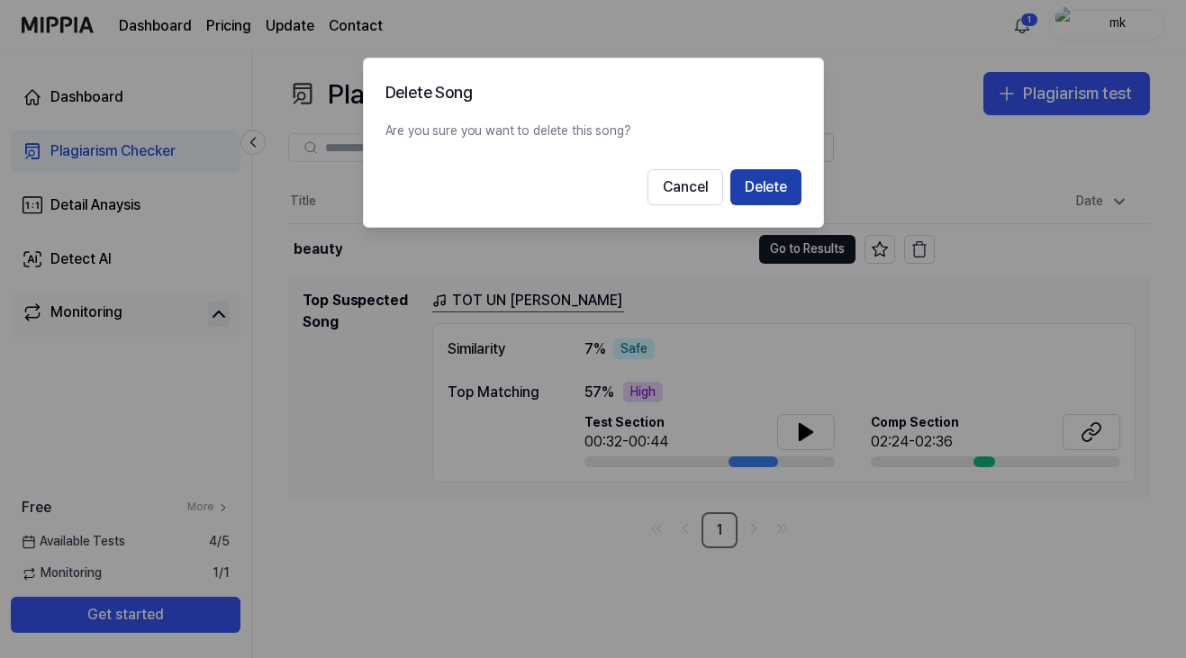
click at [778, 194] on button "Delete" at bounding box center [765, 187] width 71 height 36
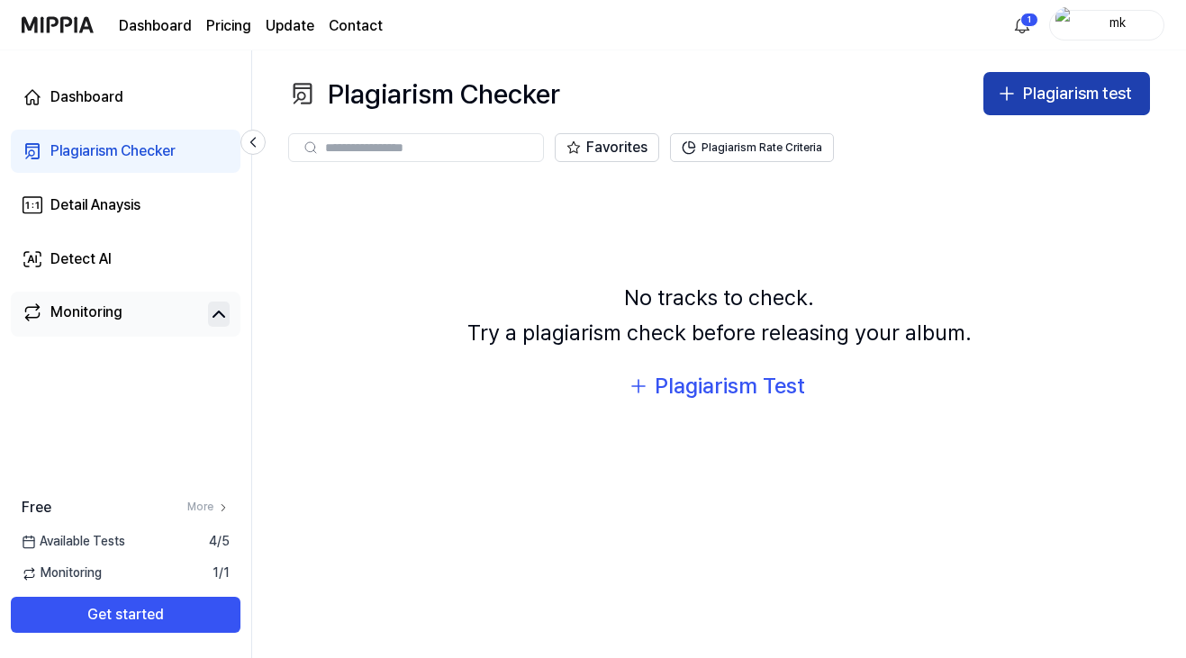
click at [1020, 97] on button "Plagiarism test" at bounding box center [1067, 93] width 167 height 43
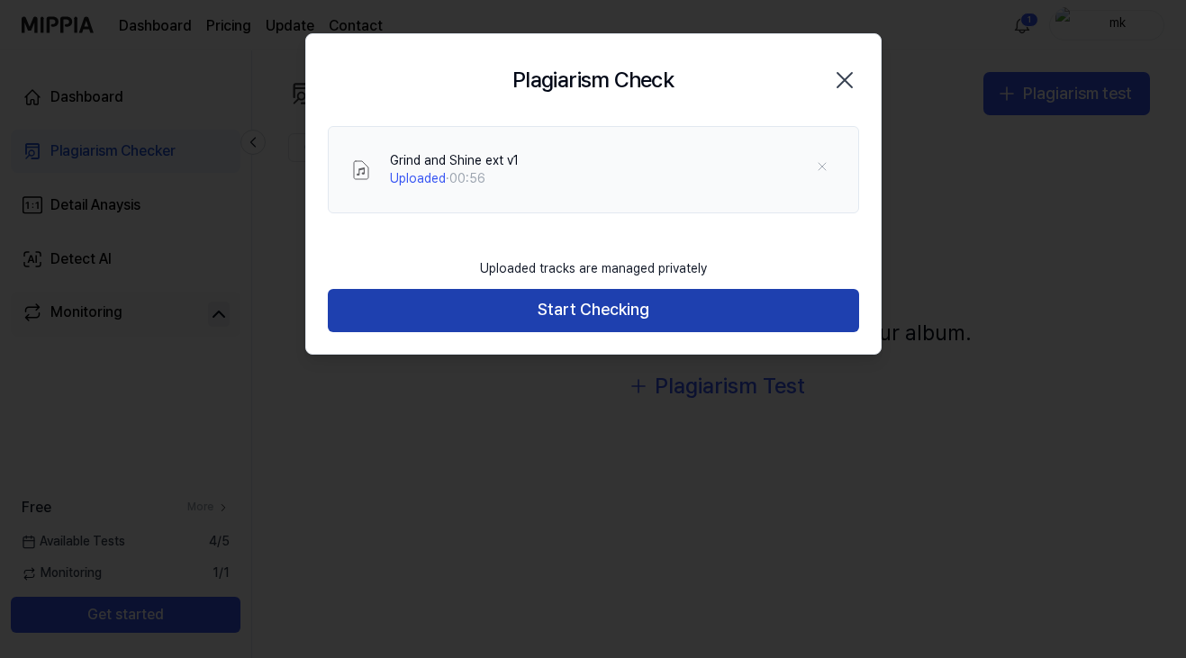
click at [587, 306] on button "Start Checking" at bounding box center [593, 310] width 531 height 43
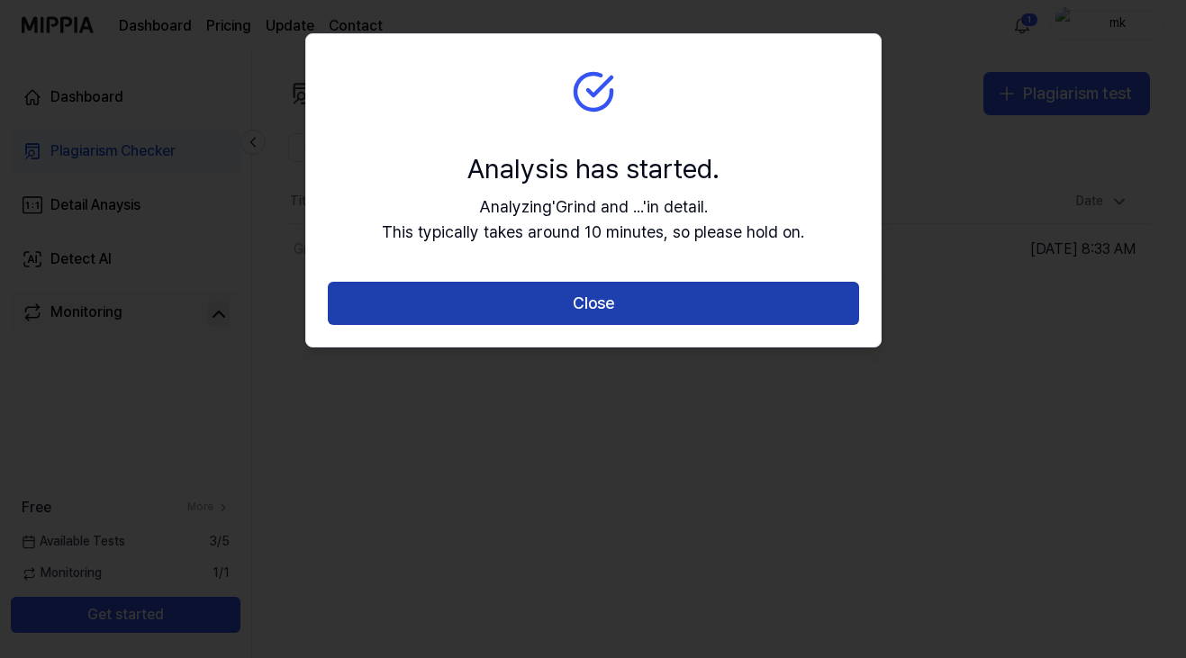
click at [605, 306] on button "Close" at bounding box center [593, 303] width 531 height 43
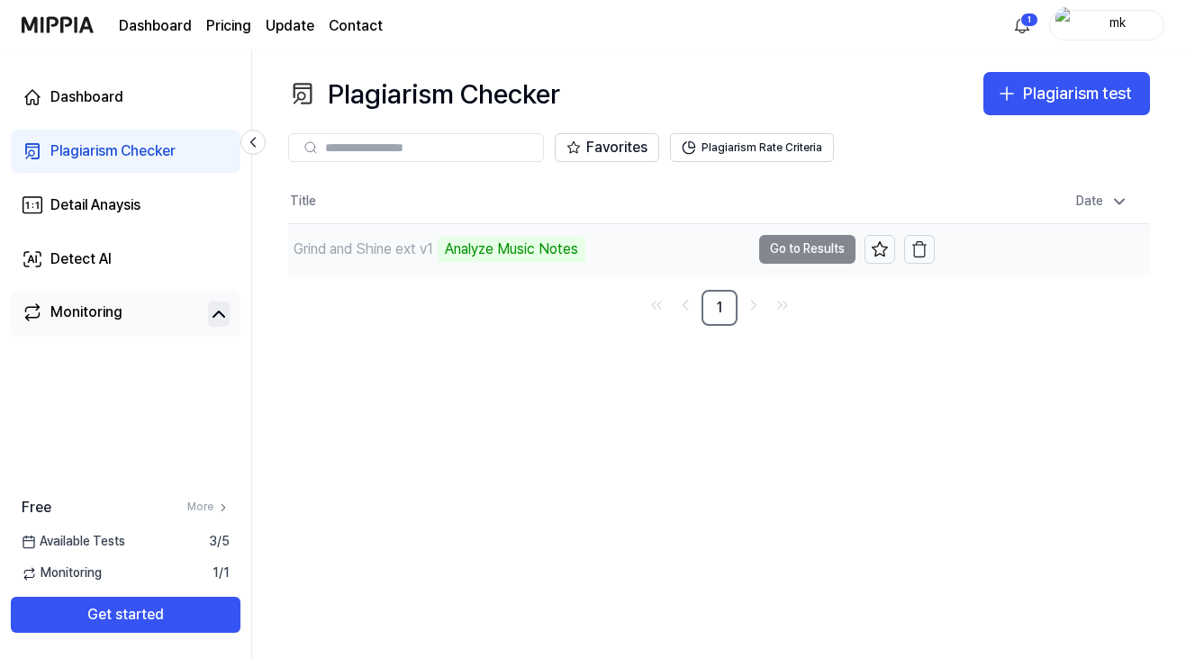
click at [822, 244] on td "Grind and Shine ext v1 Analyze Music Notes Go to Results" at bounding box center [611, 249] width 647 height 50
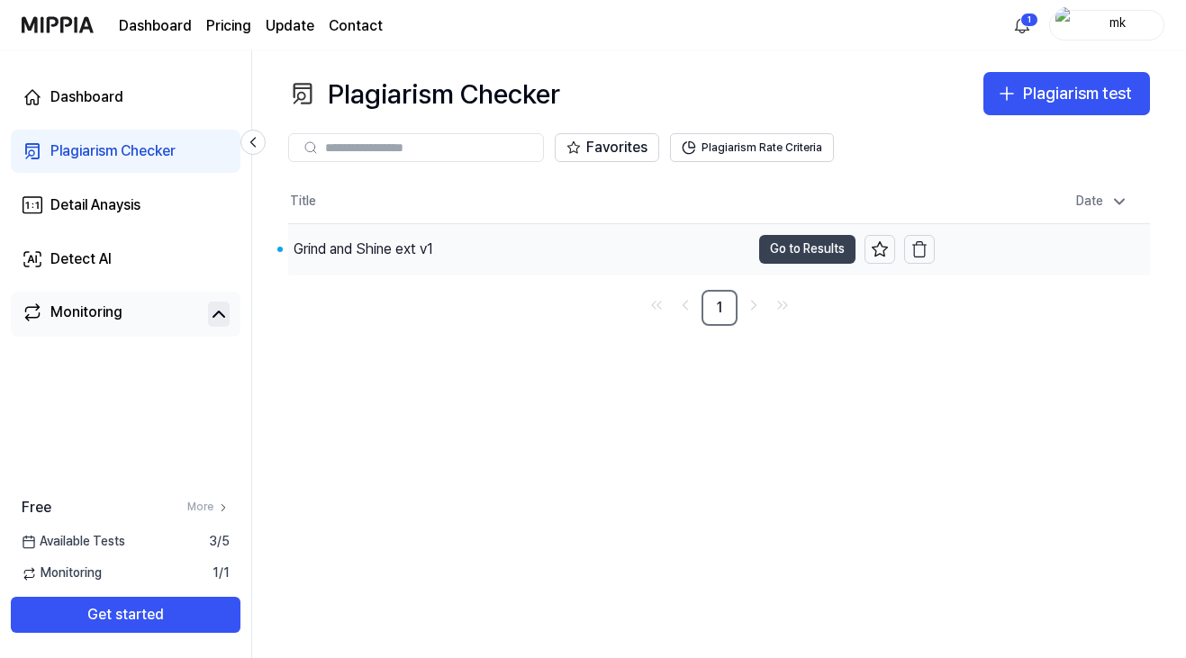
click at [842, 249] on button "Go to Results" at bounding box center [807, 249] width 96 height 29
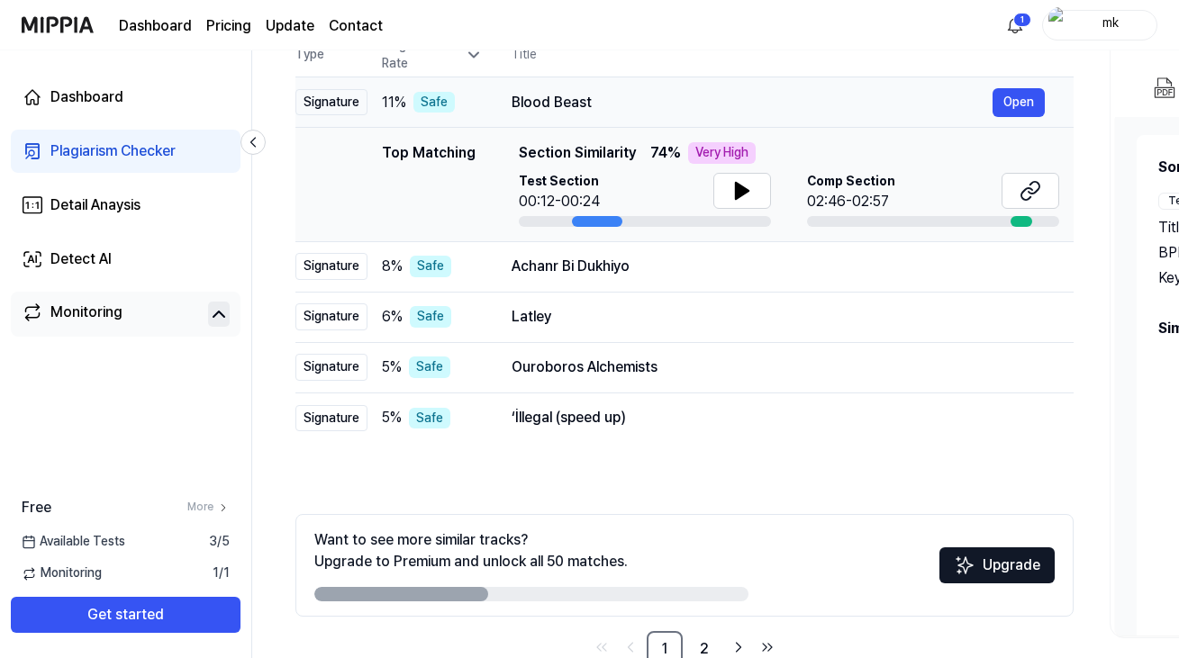
scroll to position [249, 0]
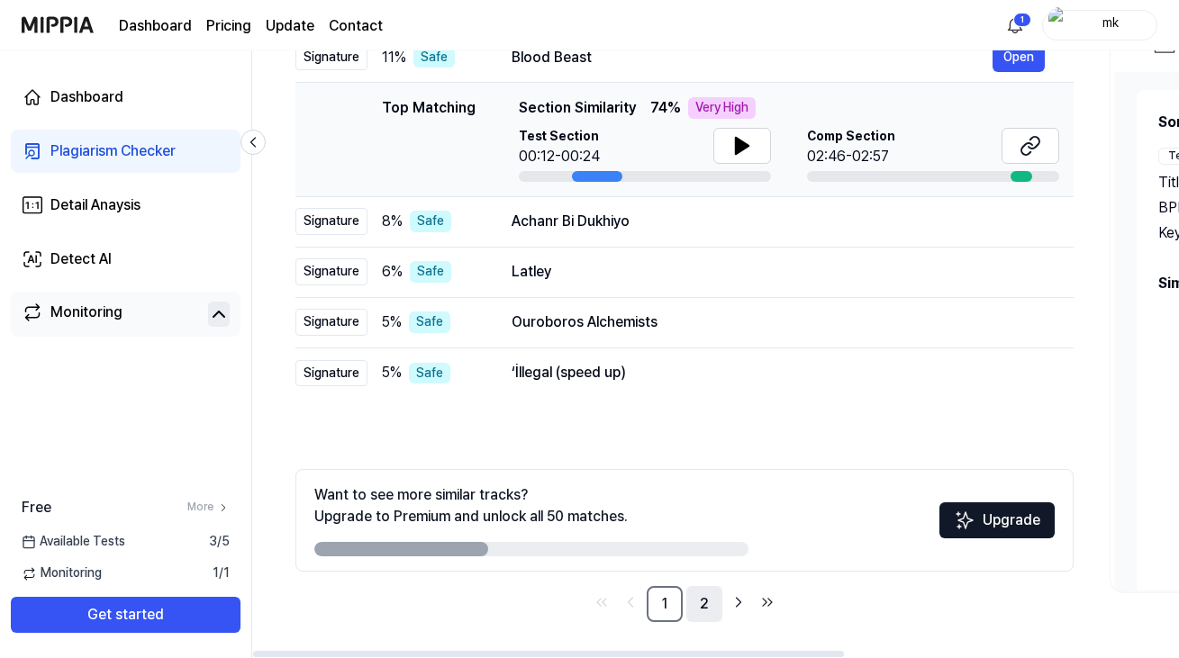
click at [702, 595] on link "2" at bounding box center [704, 604] width 36 height 36
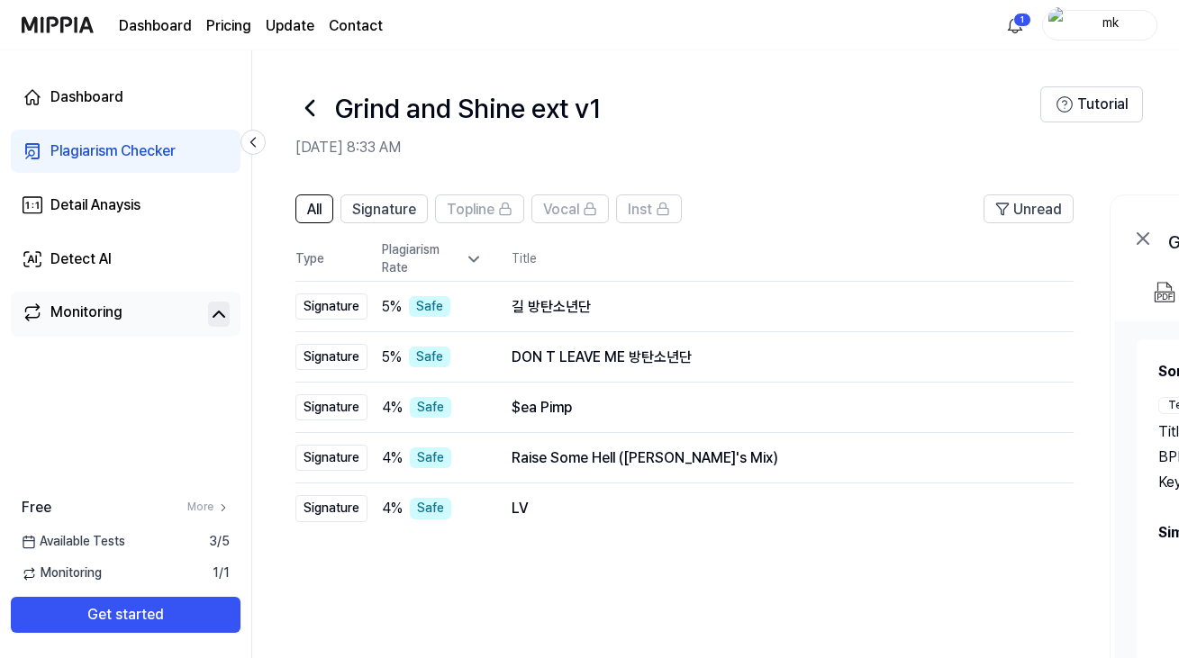
click at [336, 204] on div "All Signature Topline Vocal Inst" at bounding box center [488, 209] width 386 height 29
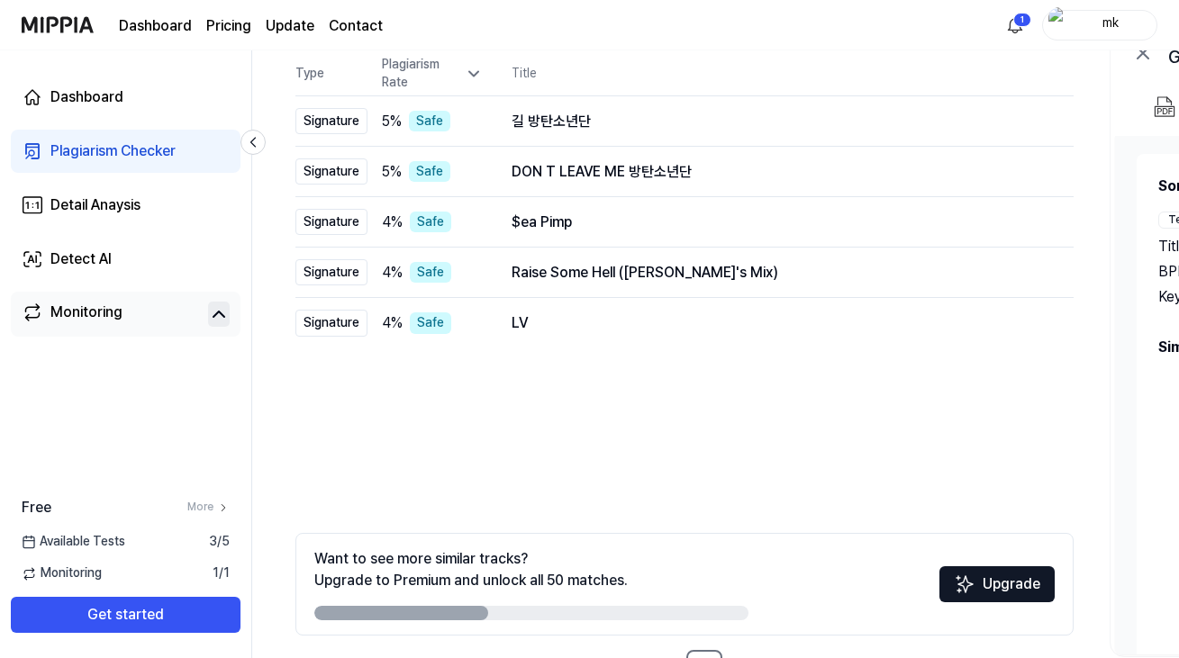
scroll to position [249, 0]
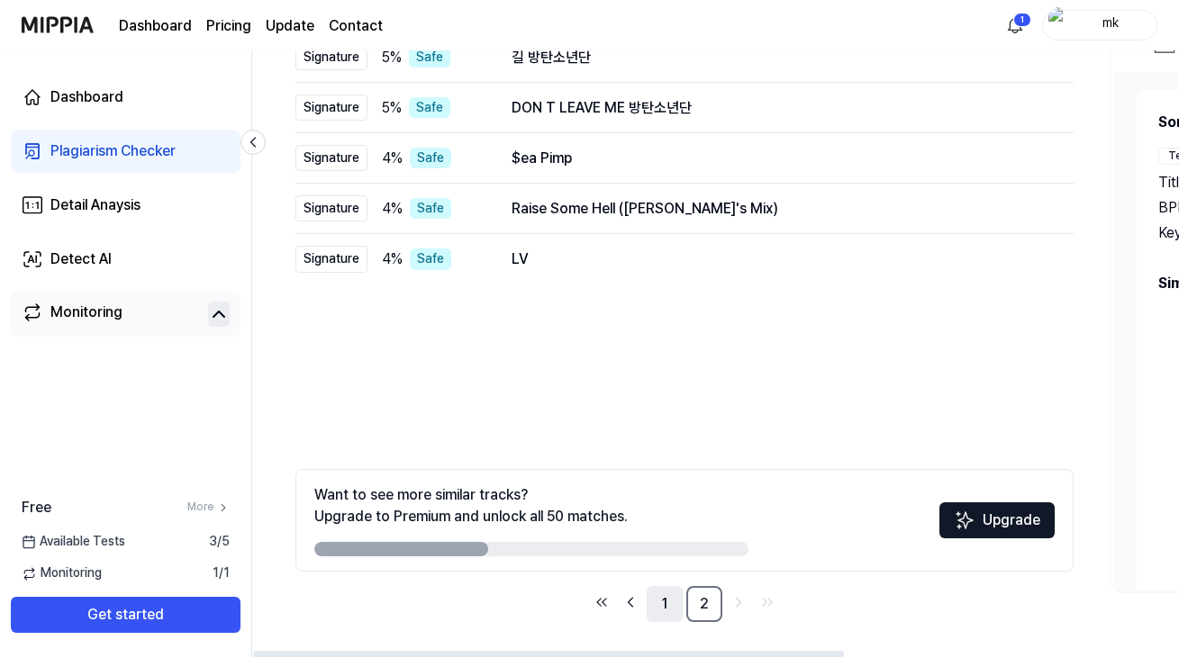
click at [663, 598] on link "1" at bounding box center [665, 604] width 36 height 36
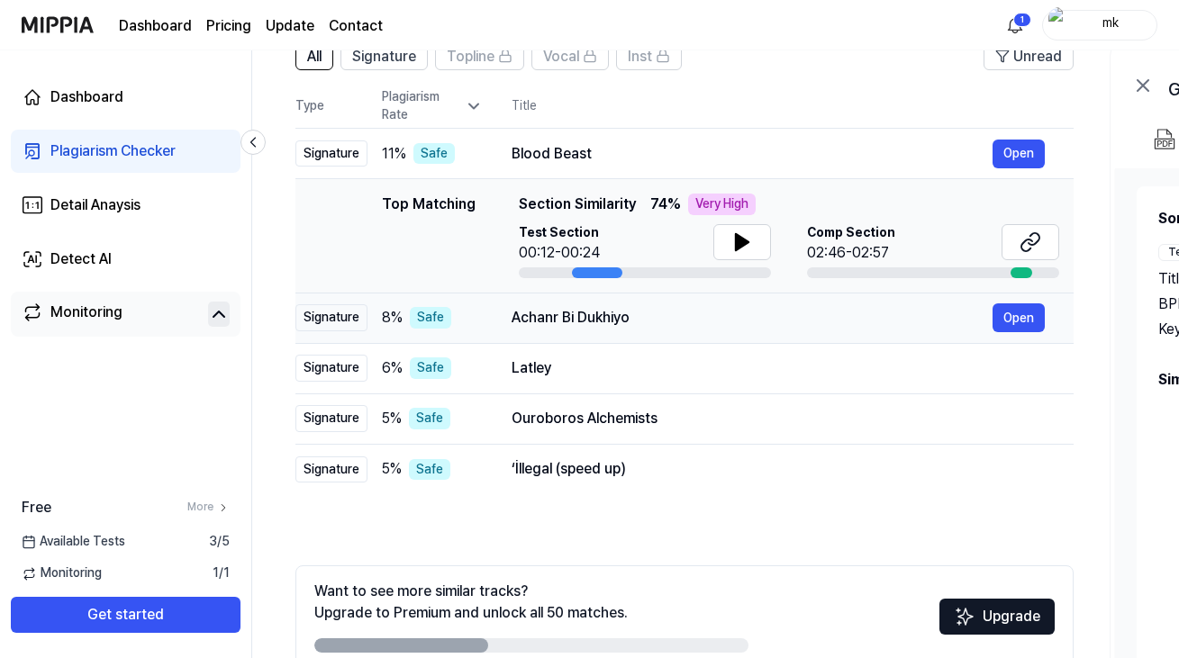
scroll to position [149, 0]
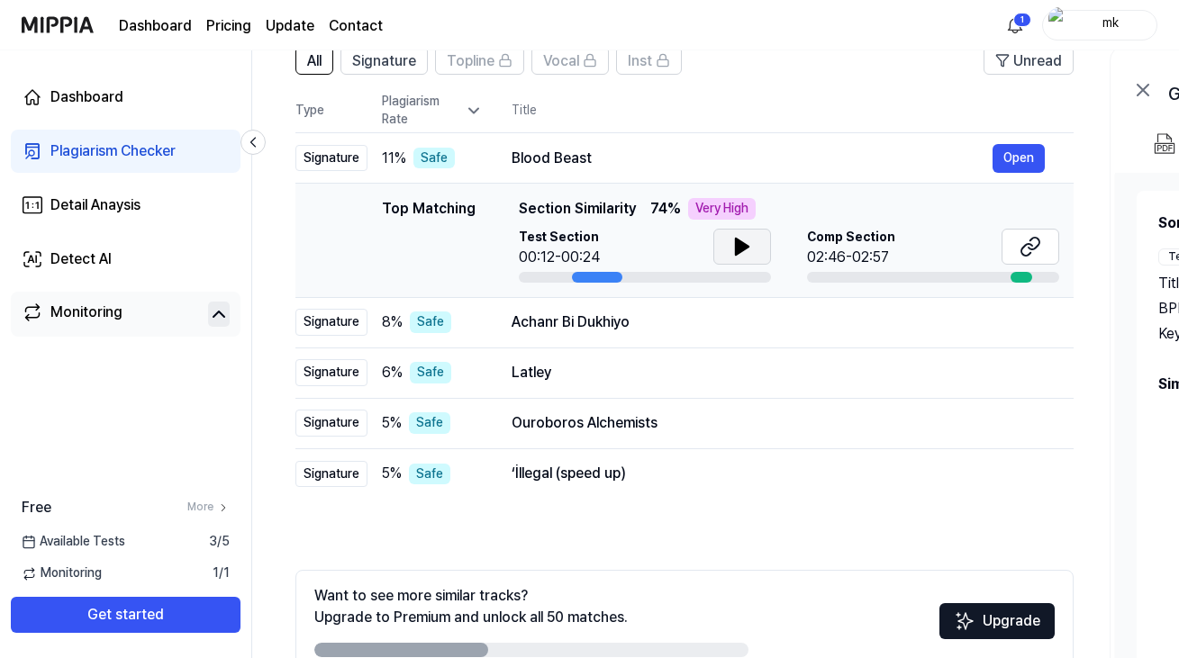
click at [759, 240] on button at bounding box center [742, 247] width 58 height 36
click at [748, 245] on icon at bounding box center [742, 247] width 22 height 22
click at [1024, 249] on icon at bounding box center [1031, 247] width 22 height 22
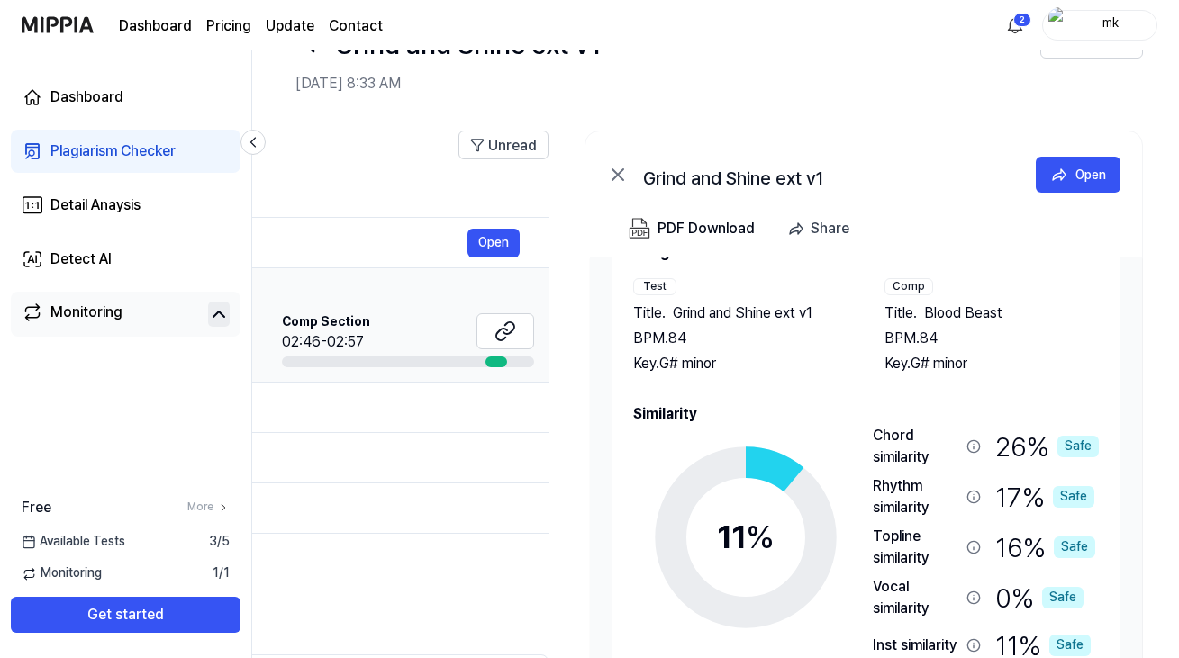
scroll to position [0, 0]
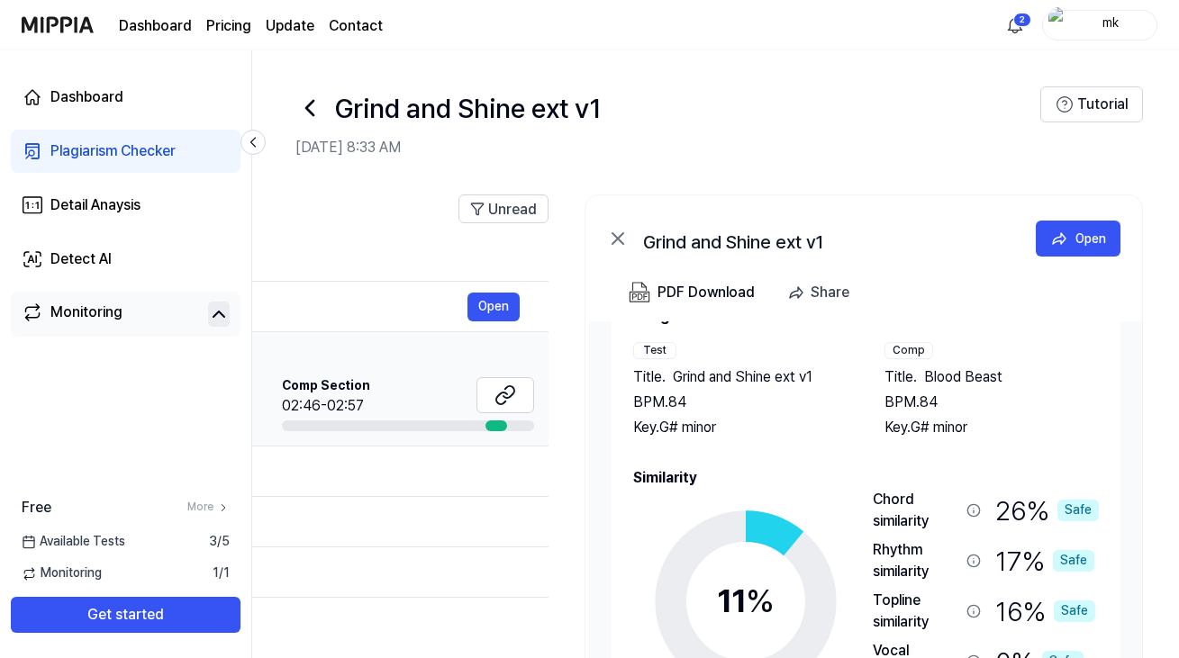
click at [619, 236] on icon at bounding box center [617, 238] width 11 height 11
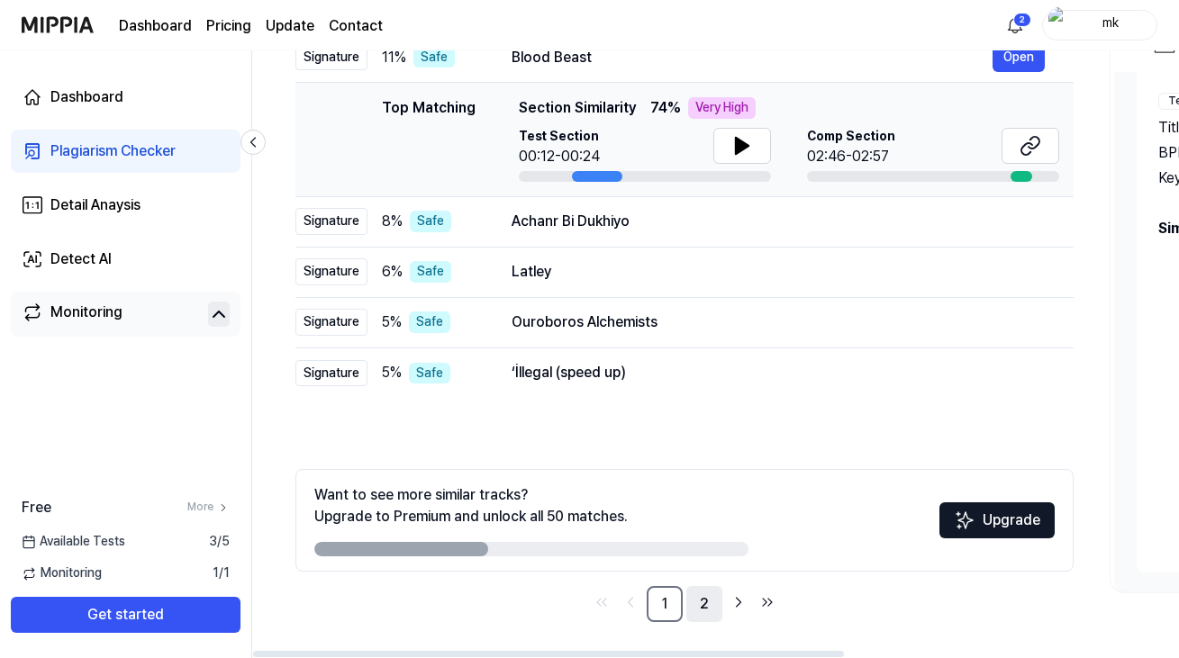
click at [696, 605] on link "2" at bounding box center [704, 604] width 36 height 36
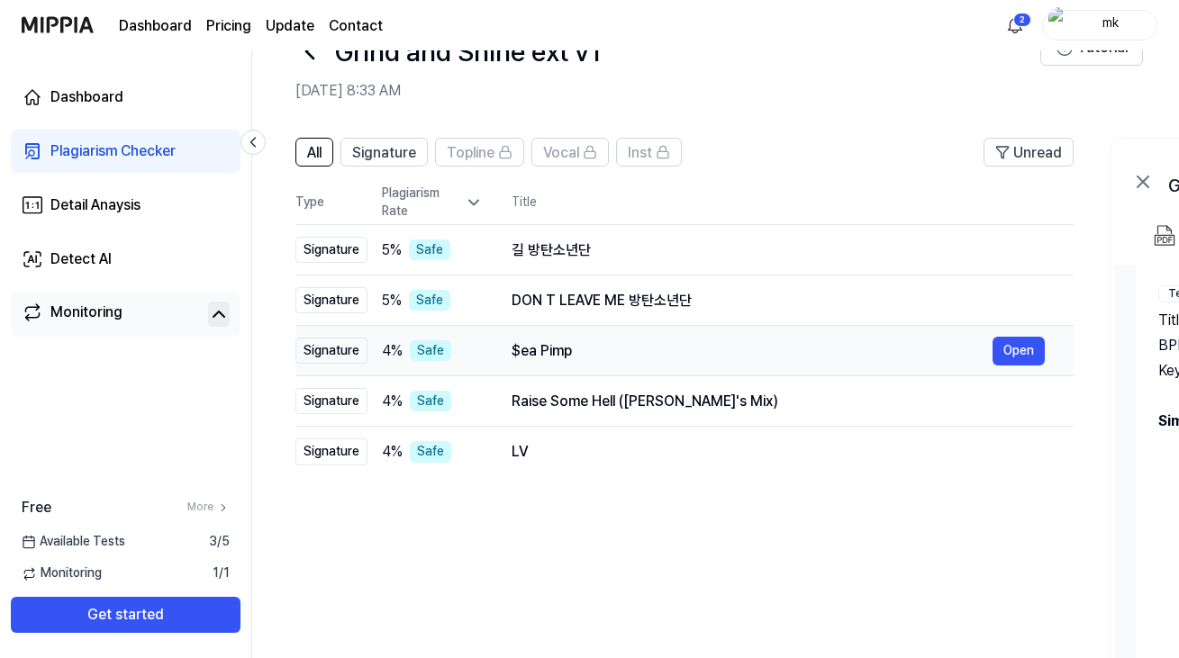
scroll to position [55, 0]
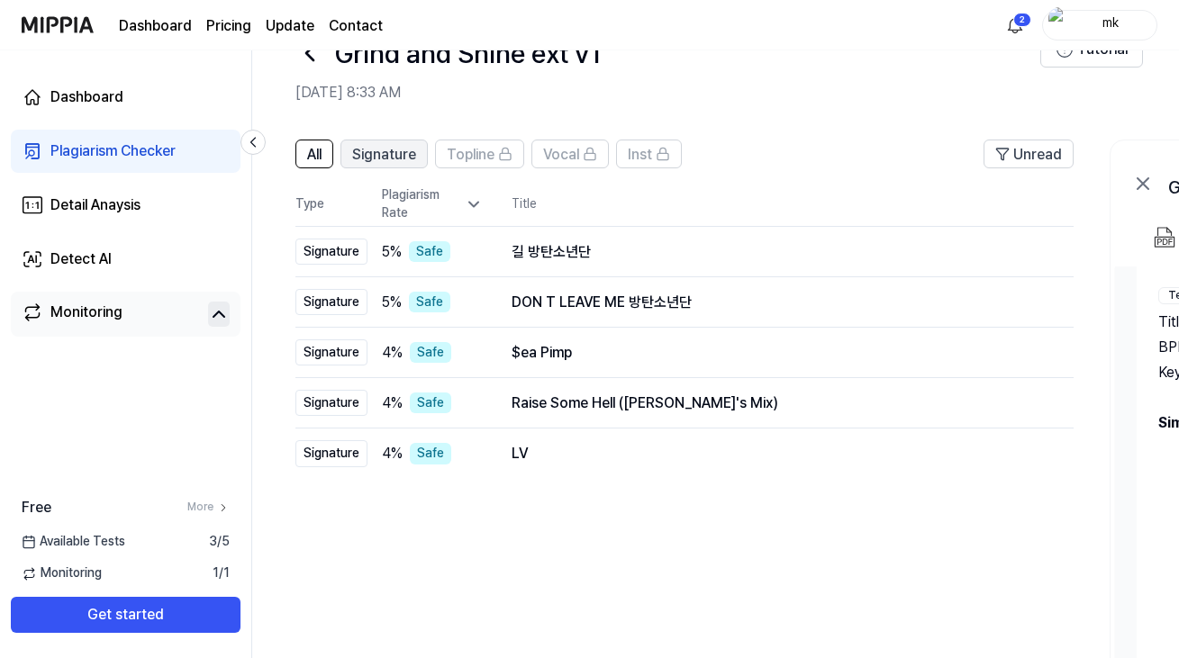
click at [418, 154] on button "Signature" at bounding box center [383, 154] width 87 height 29
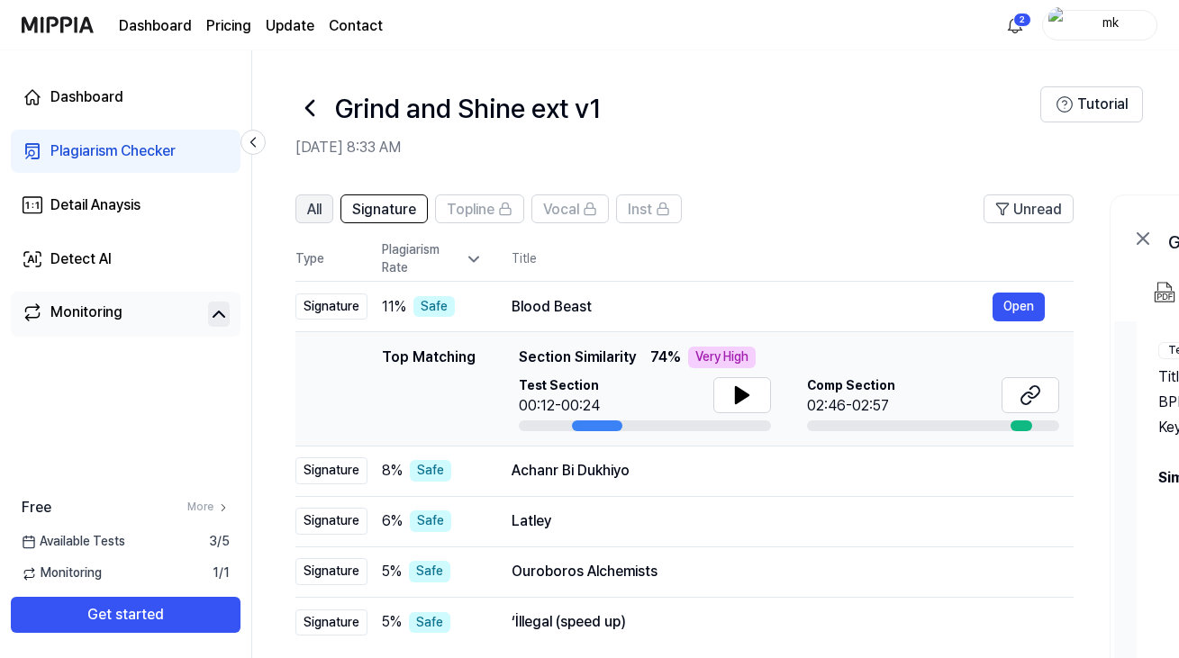
click at [316, 213] on span "All" at bounding box center [314, 210] width 14 height 22
click at [115, 98] on div "Dashboard" at bounding box center [86, 97] width 73 height 22
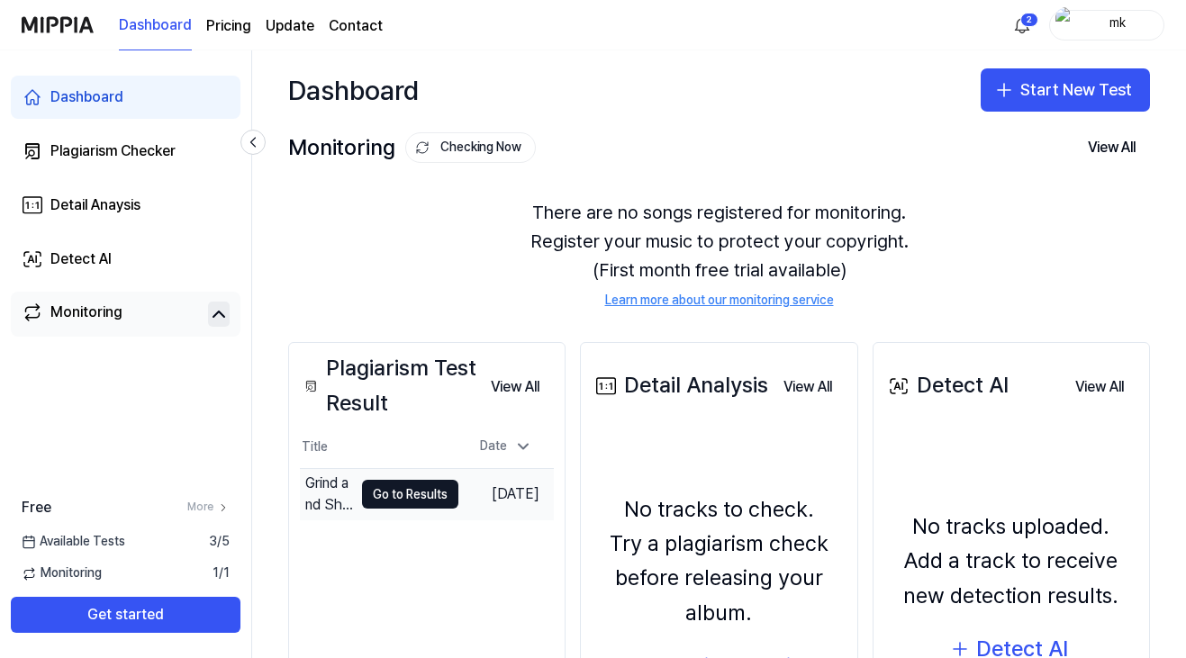
click at [508, 509] on td "Sep 19, 2025" at bounding box center [505, 494] width 95 height 51
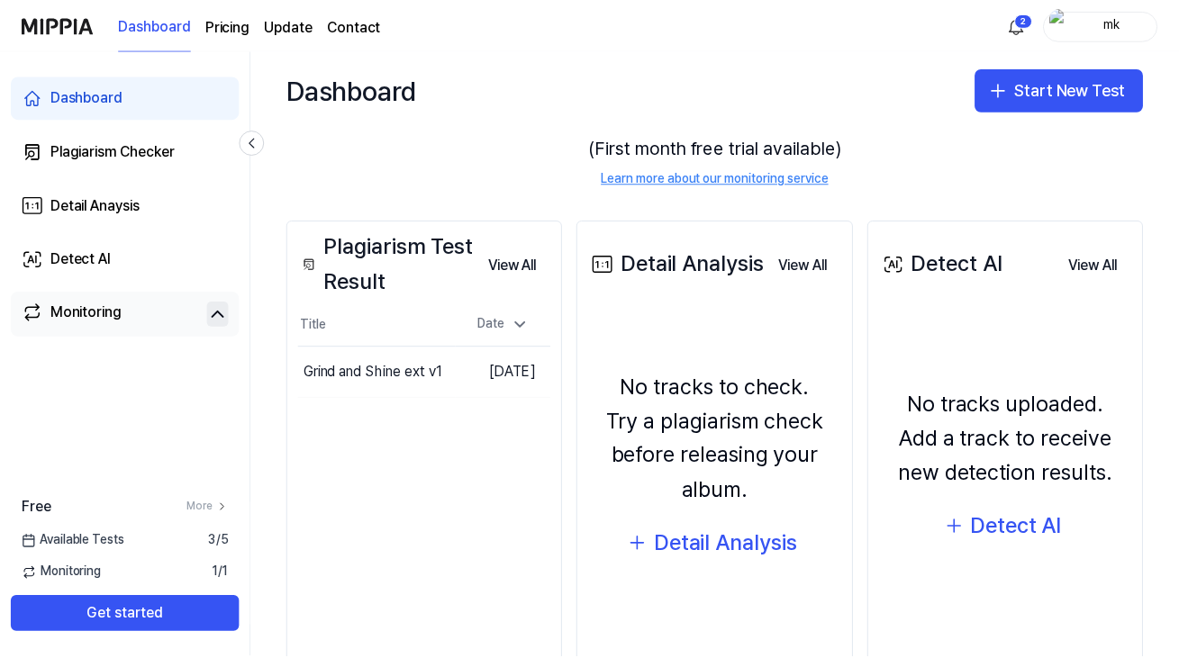
scroll to position [124, 0]
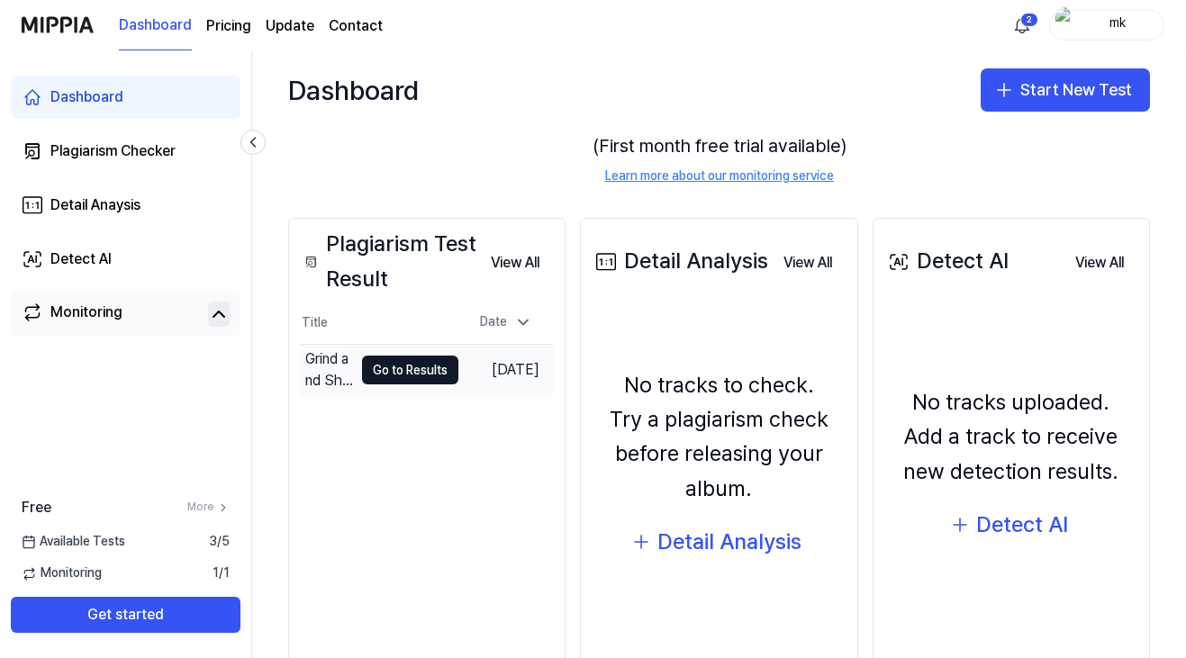
click at [320, 370] on div "Grind and Shine ext v1" at bounding box center [329, 370] width 48 height 43
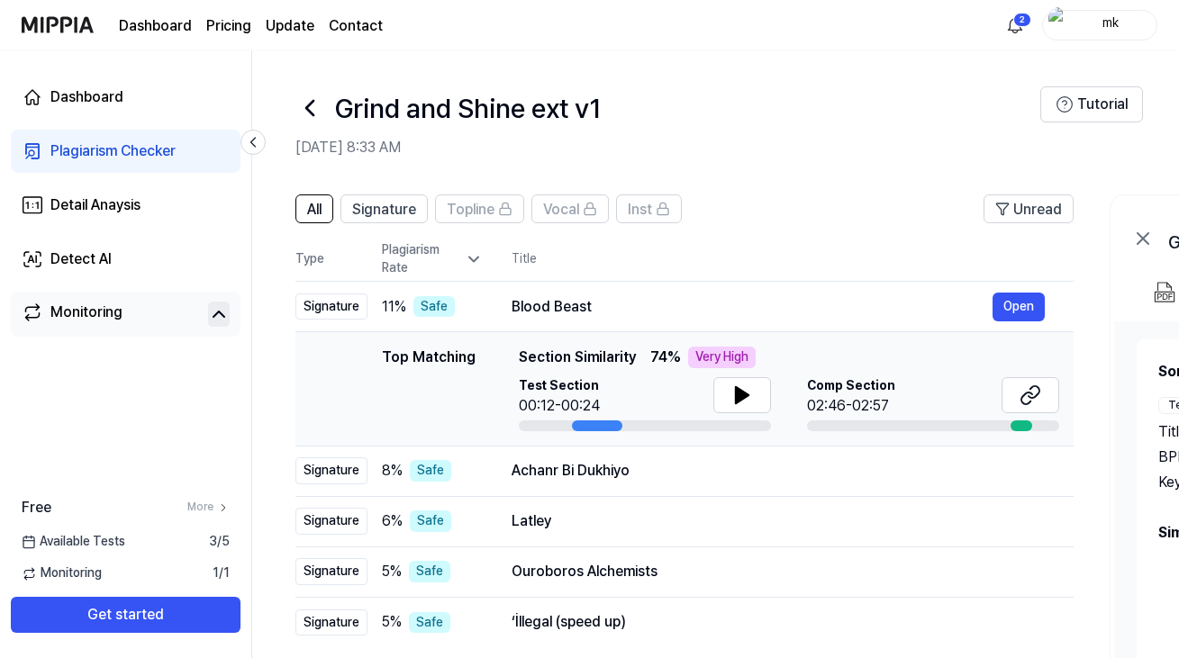
scroll to position [25, 0]
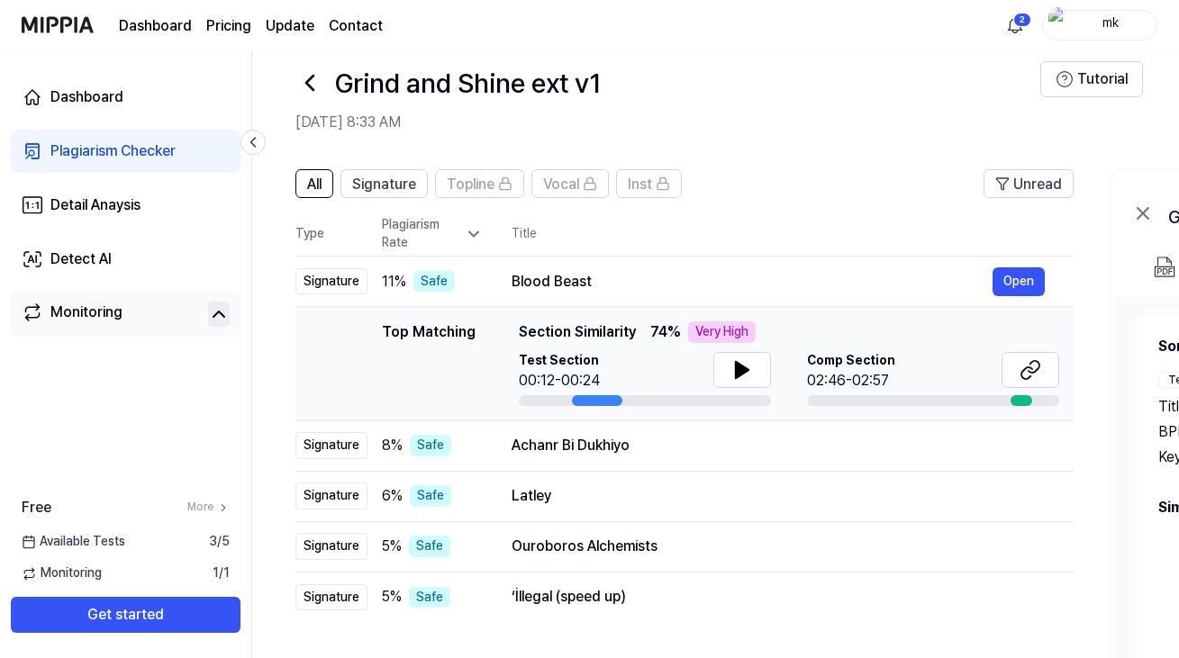
click at [809, 331] on div "Top Matching Section Similarity 74 % Very High" at bounding box center [789, 333] width 540 height 22
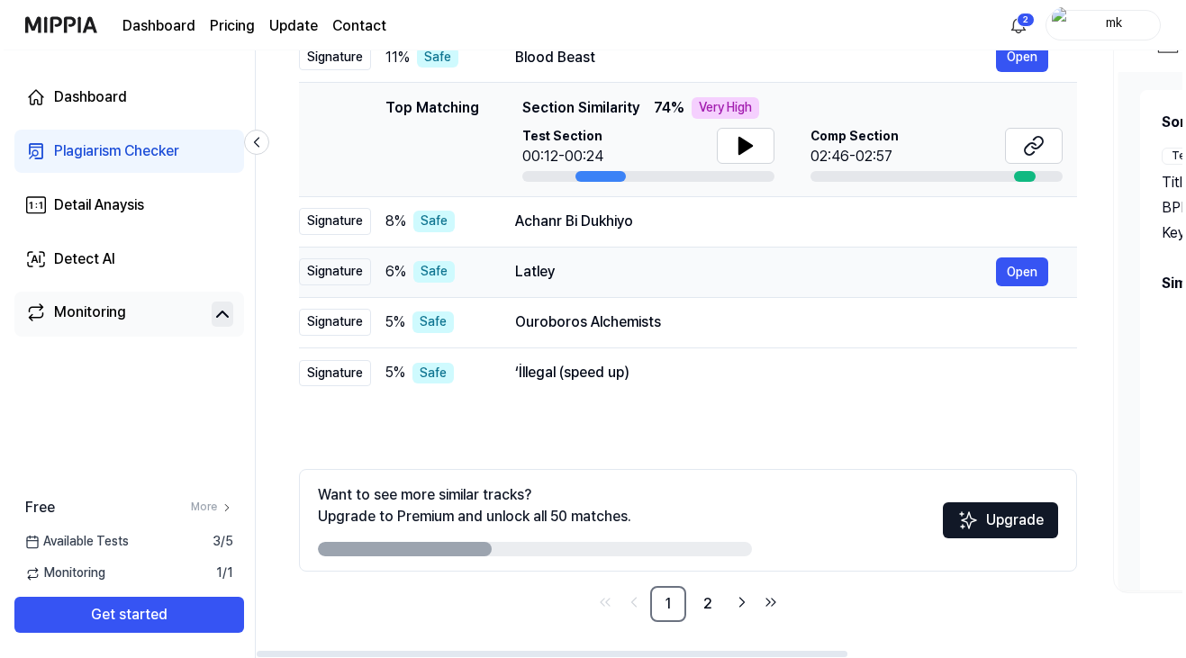
scroll to position [0, 0]
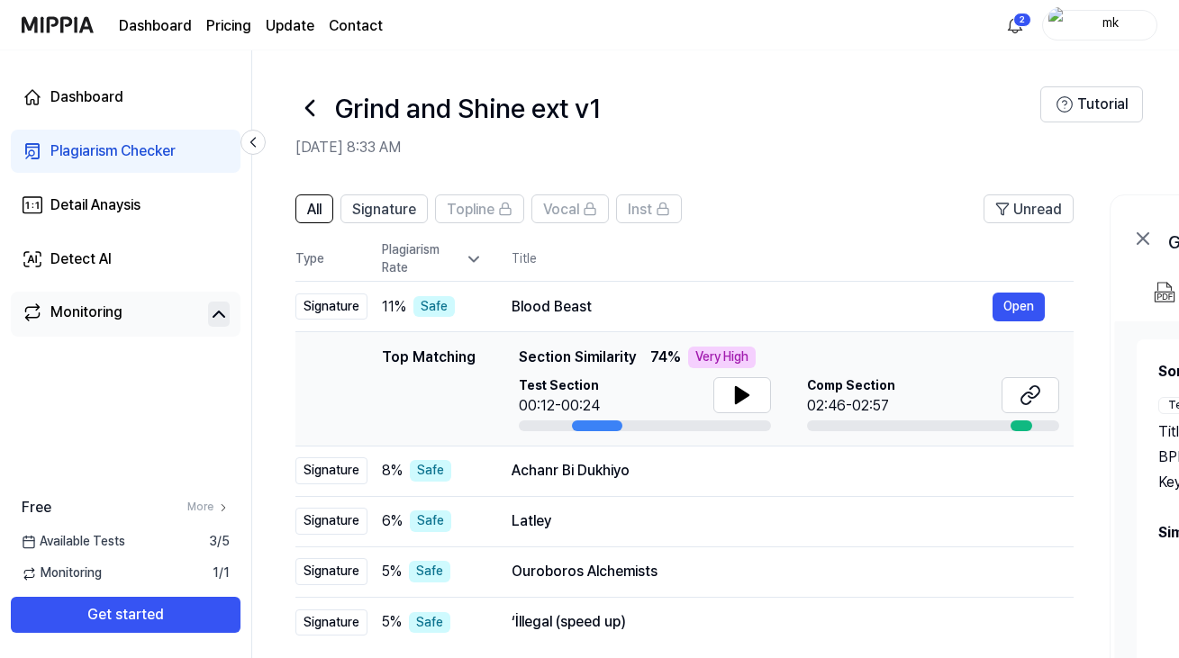
click at [359, 104] on h1 "Grind and Shine ext v1" at bounding box center [468, 108] width 266 height 38
click at [134, 325] on link "Monitoring" at bounding box center [111, 314] width 179 height 25
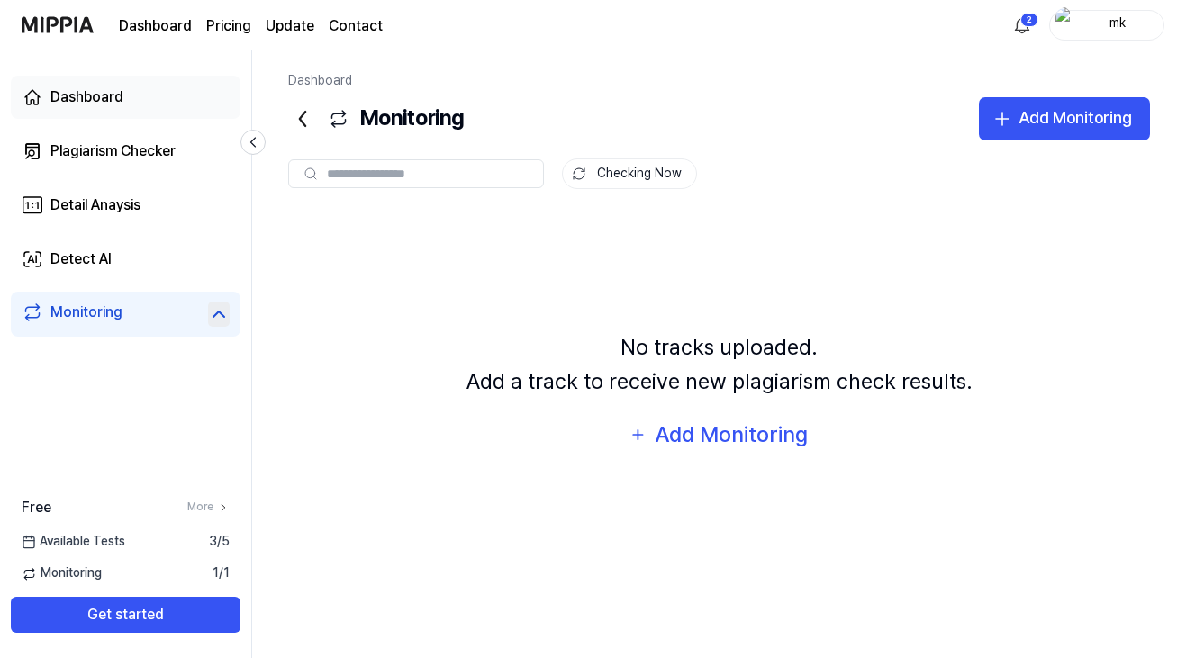
click at [96, 103] on div "Dashboard" at bounding box center [86, 97] width 73 height 22
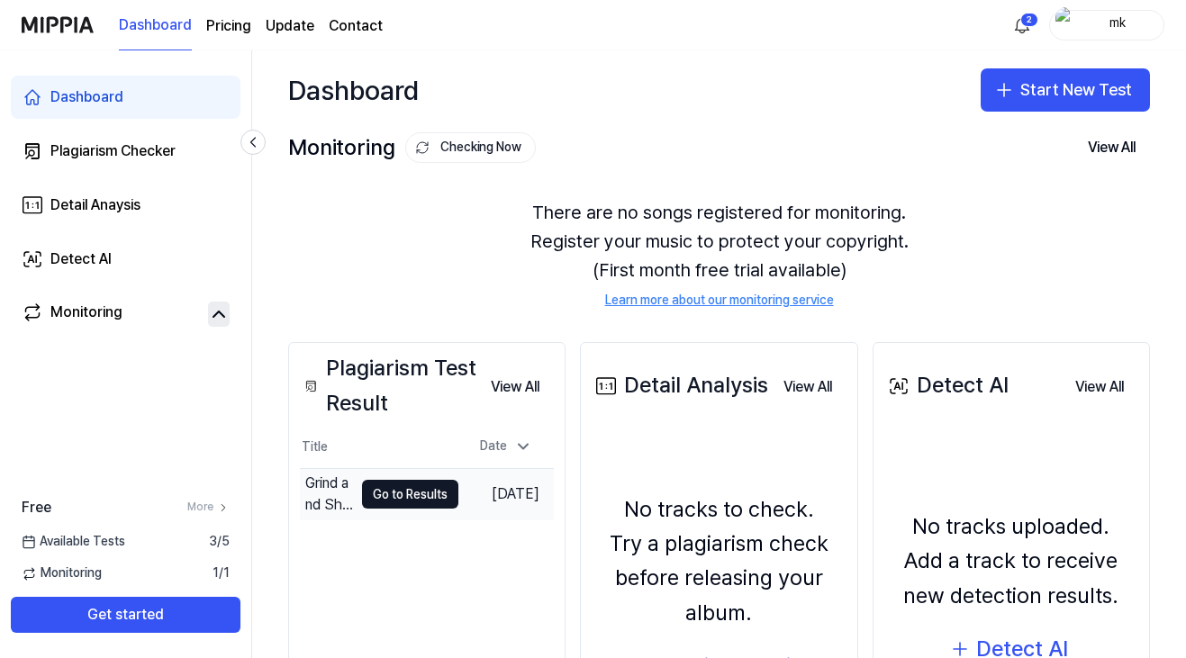
scroll to position [191, 0]
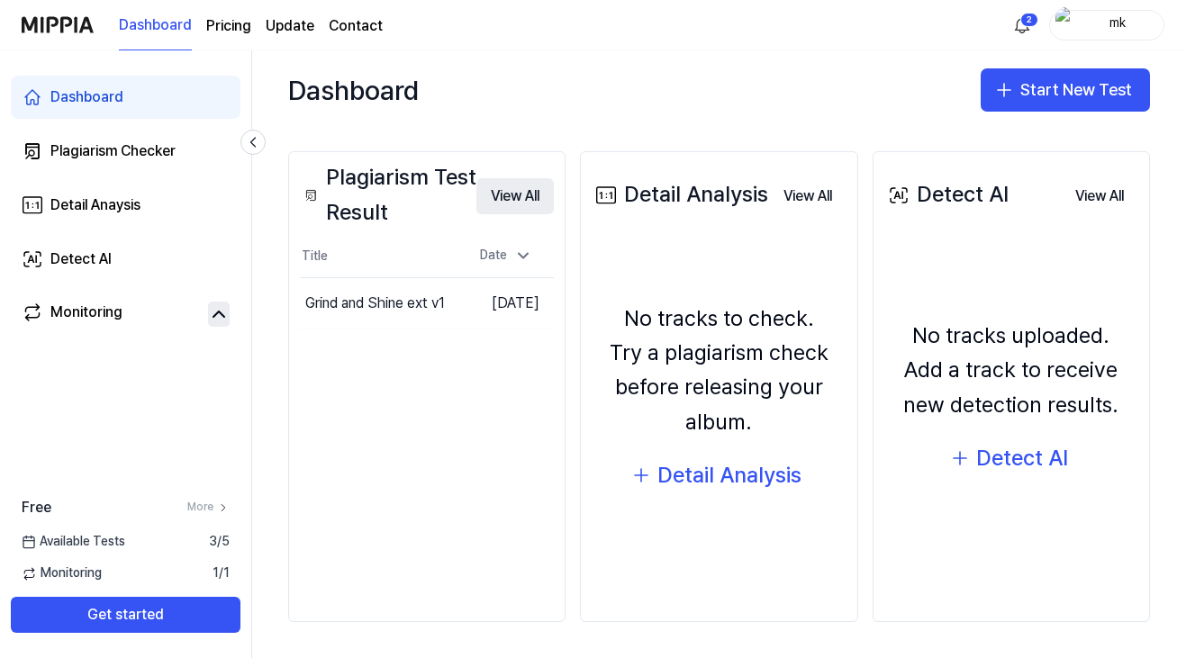
click at [518, 201] on button "View All" at bounding box center [514, 196] width 77 height 36
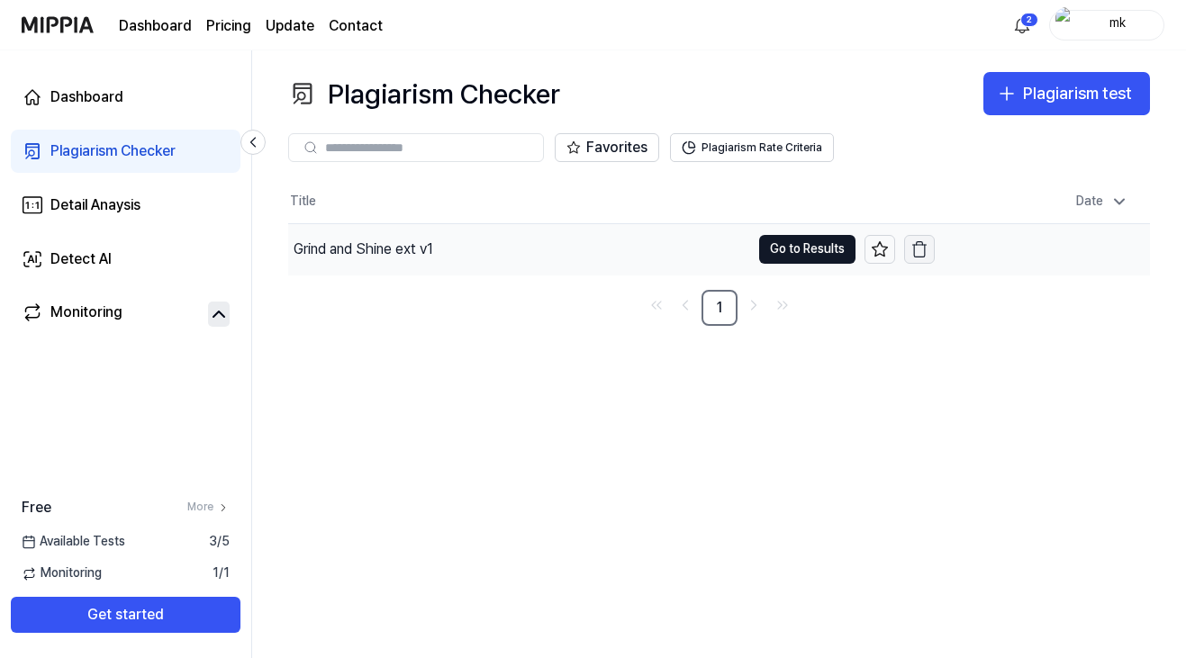
click at [920, 249] on icon "button" at bounding box center [920, 249] width 18 height 18
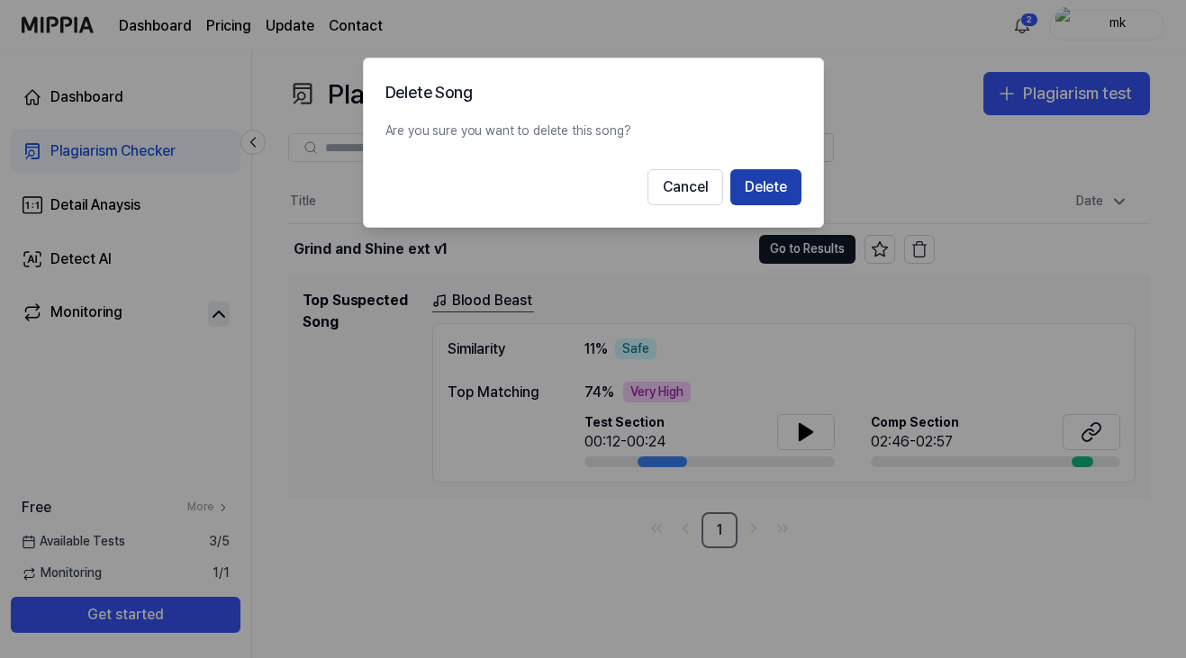
click at [766, 180] on button "Delete" at bounding box center [765, 187] width 71 height 36
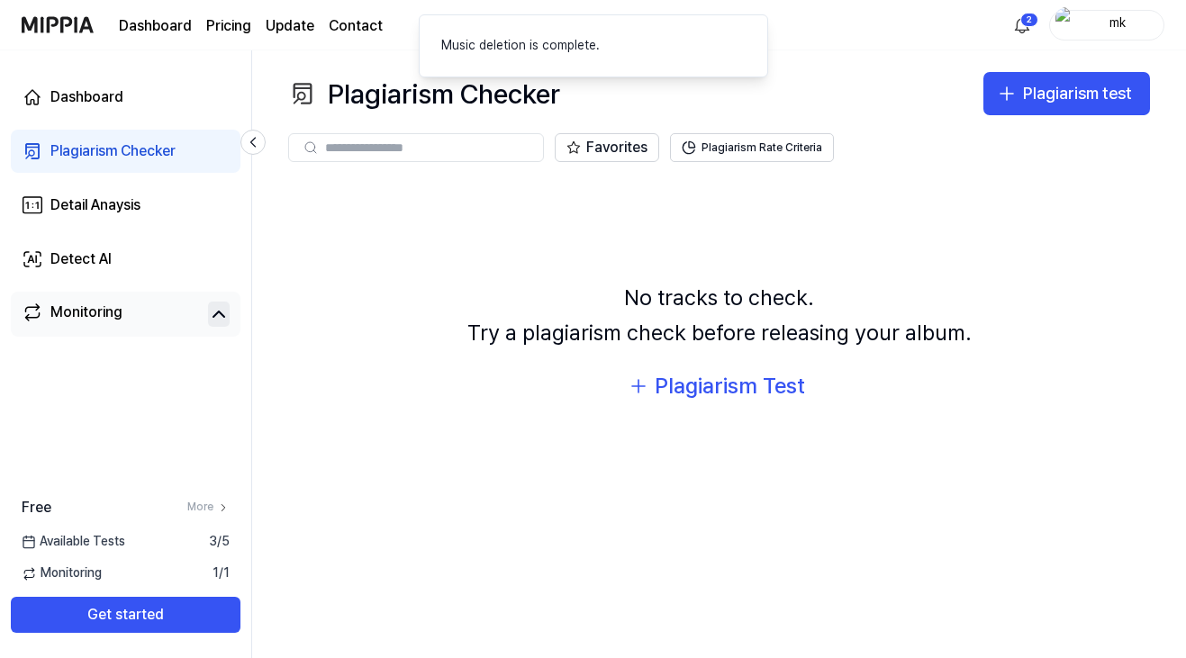
click at [138, 309] on link "Monitoring" at bounding box center [111, 314] width 179 height 25
